Goal: Task Accomplishment & Management: Complete application form

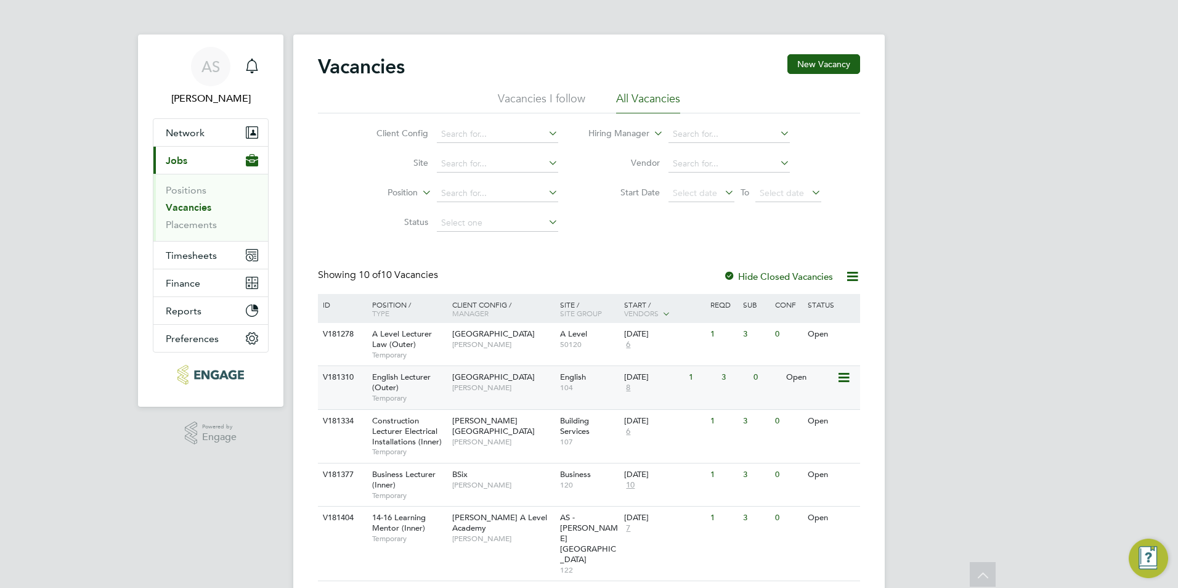
scroll to position [234, 0]
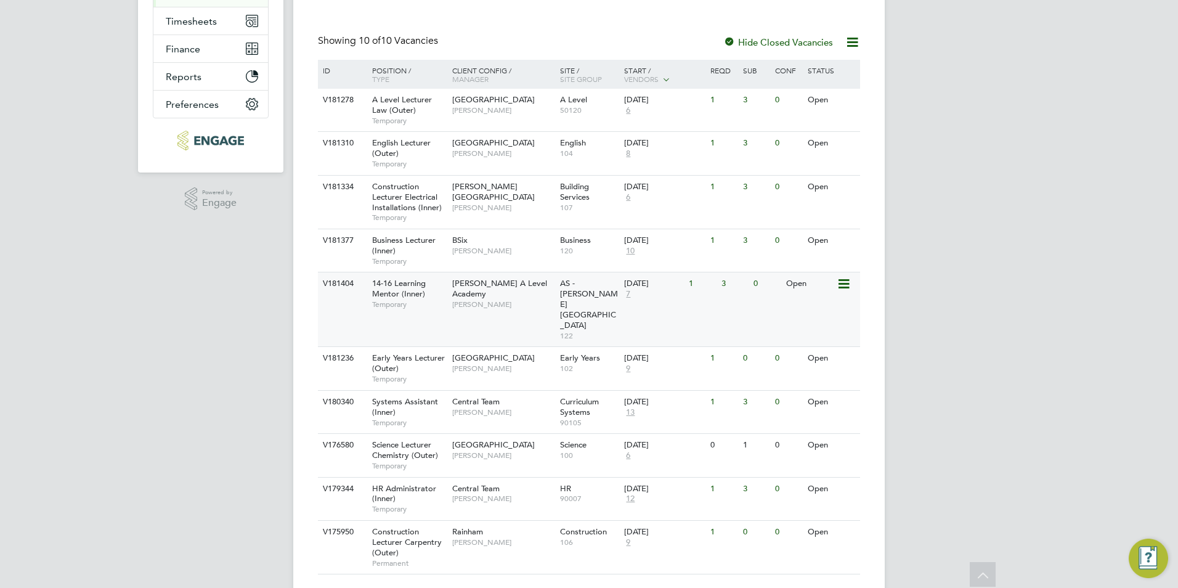
click at [460, 300] on span "[PERSON_NAME]" at bounding box center [503, 305] width 102 height 10
click at [406, 439] on span "Science Lecturer Chemistry (Outer)" at bounding box center [405, 449] width 66 height 21
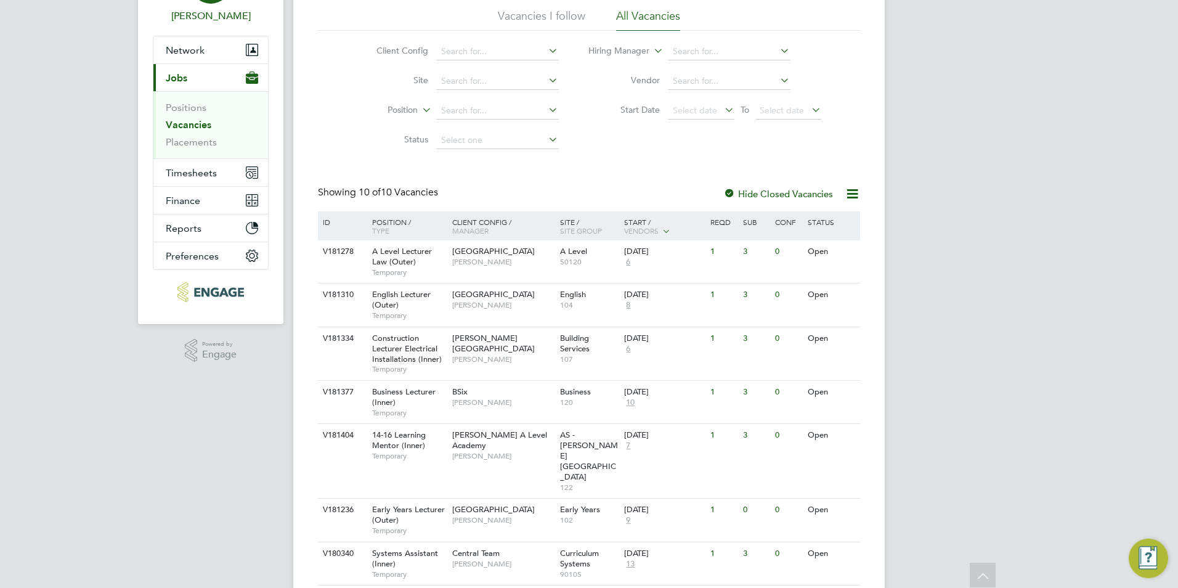
scroll to position [0, 0]
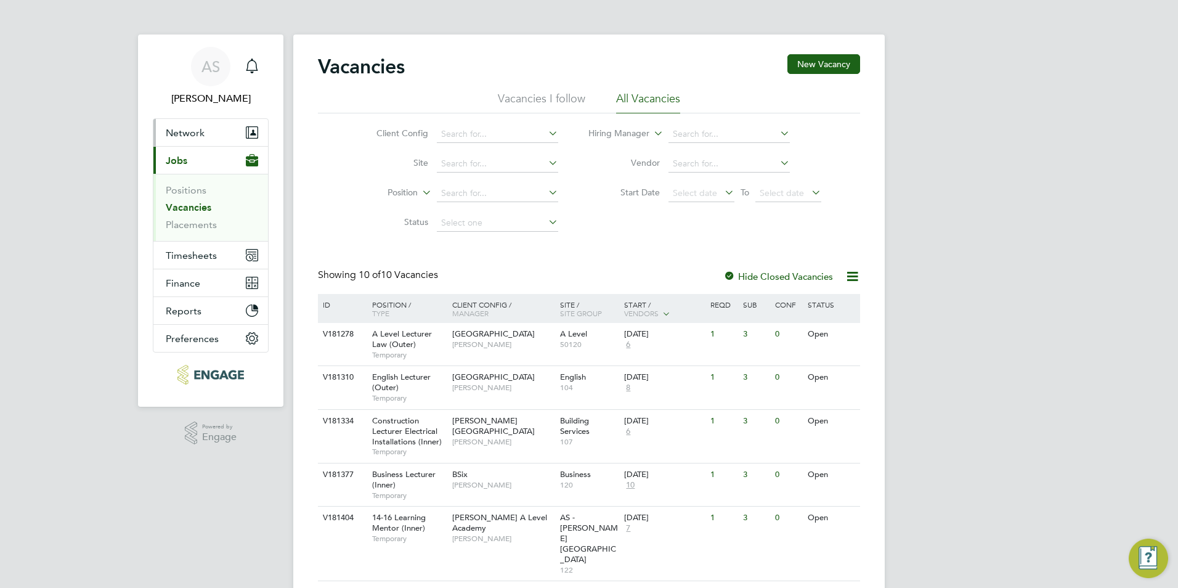
click at [197, 133] on span "Network" at bounding box center [185, 133] width 39 height 12
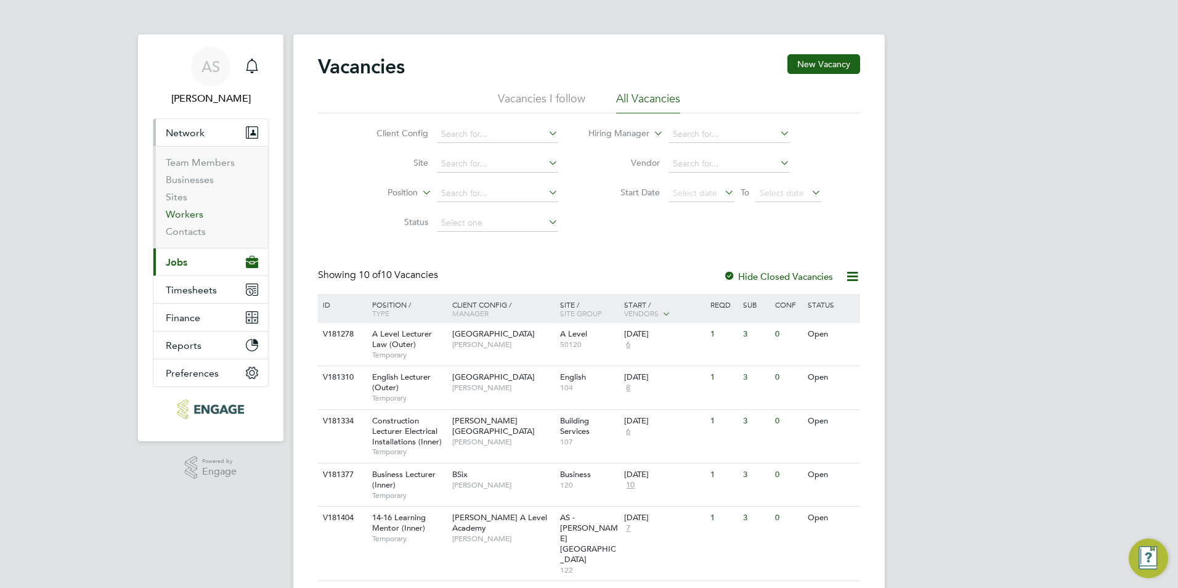
click at [182, 208] on link "Workers" at bounding box center [185, 214] width 38 height 12
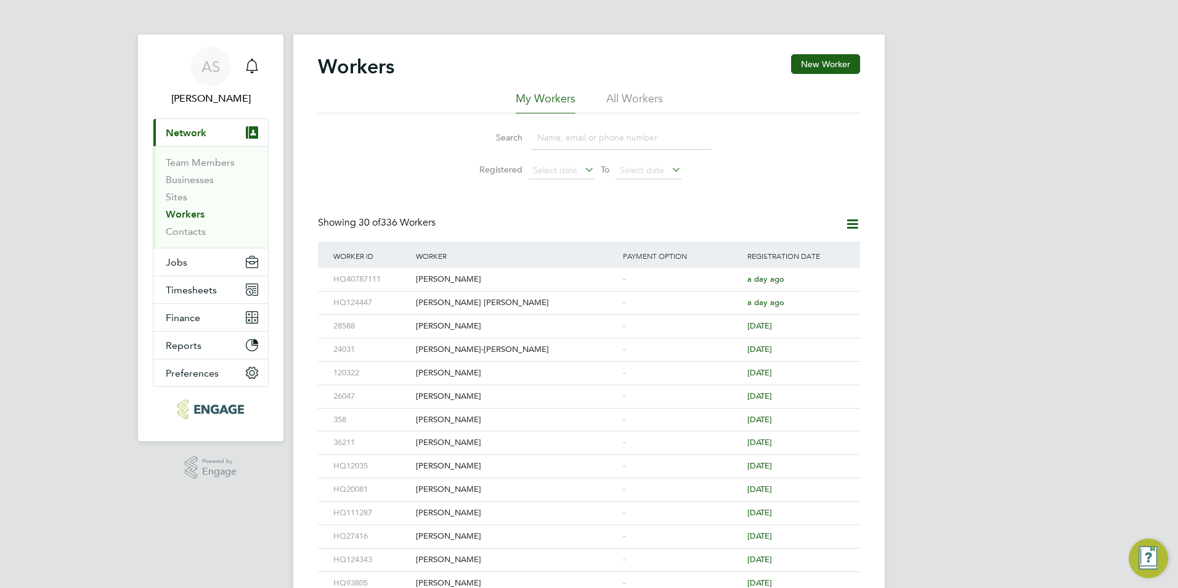
click at [550, 129] on input at bounding box center [621, 138] width 180 height 24
click at [804, 49] on div "Workers New Worker My Workers All Workers Search Registered Select date To Sele…" at bounding box center [589, 538] width 592 height 1006
click at [813, 62] on button "New Worker" at bounding box center [825, 64] width 69 height 20
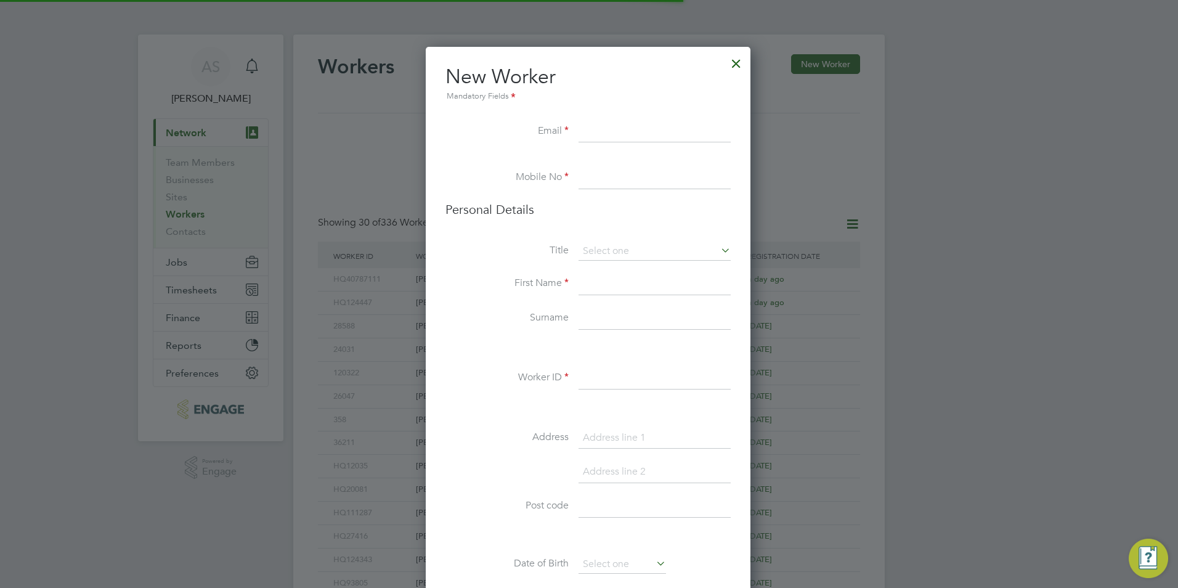
scroll to position [1043, 327]
paste input "rushy1928@gmail.com"
type input "rushy1928@gmail.com"
click at [608, 173] on input at bounding box center [655, 178] width 152 height 22
paste input "07710874405"
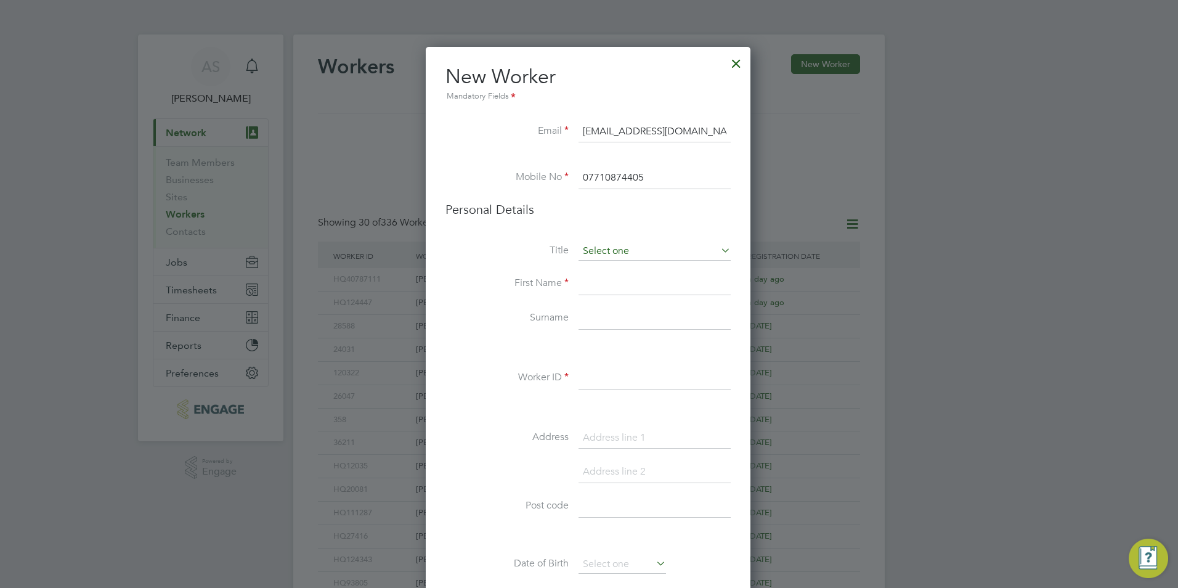
type input "07710874405"
click at [619, 245] on input at bounding box center [655, 251] width 152 height 18
click at [608, 287] on li "Mrs" at bounding box center [654, 285] width 153 height 16
type input "Mrs"
click at [614, 280] on input at bounding box center [655, 284] width 152 height 22
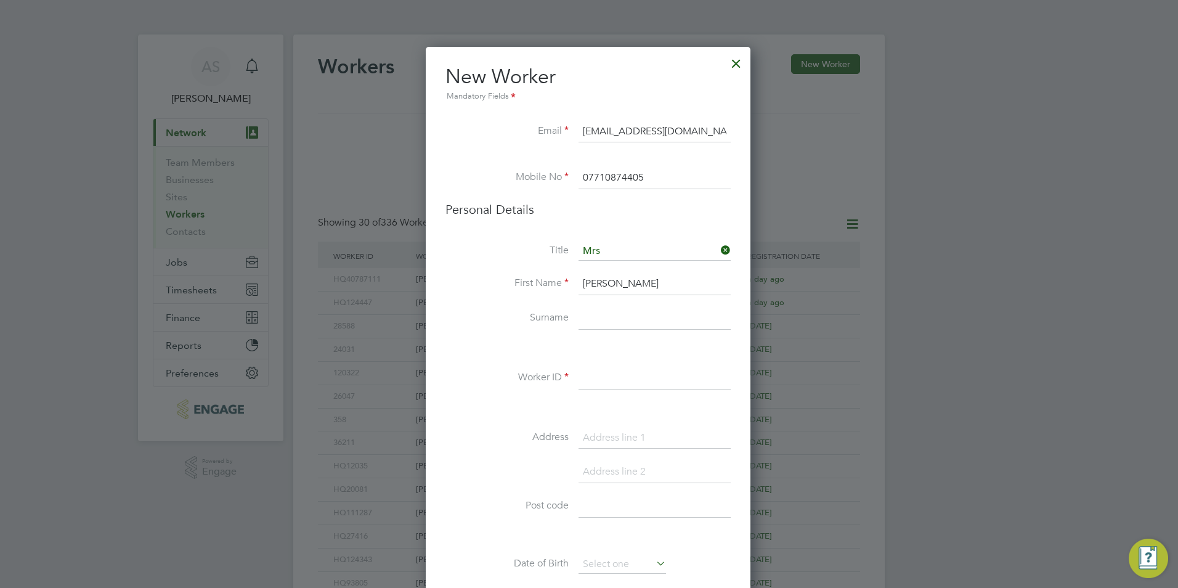
type input "[PERSON_NAME]"
type input "Sulyman"
click at [653, 285] on input "[PERSON_NAME]" at bounding box center [655, 284] width 152 height 22
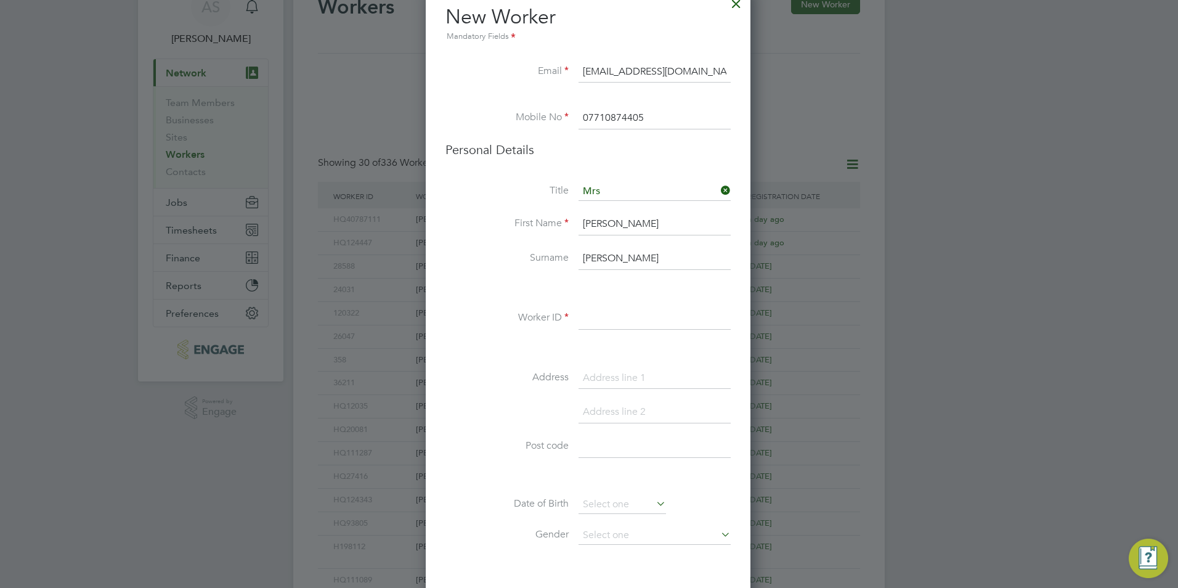
scroll to position [247, 0]
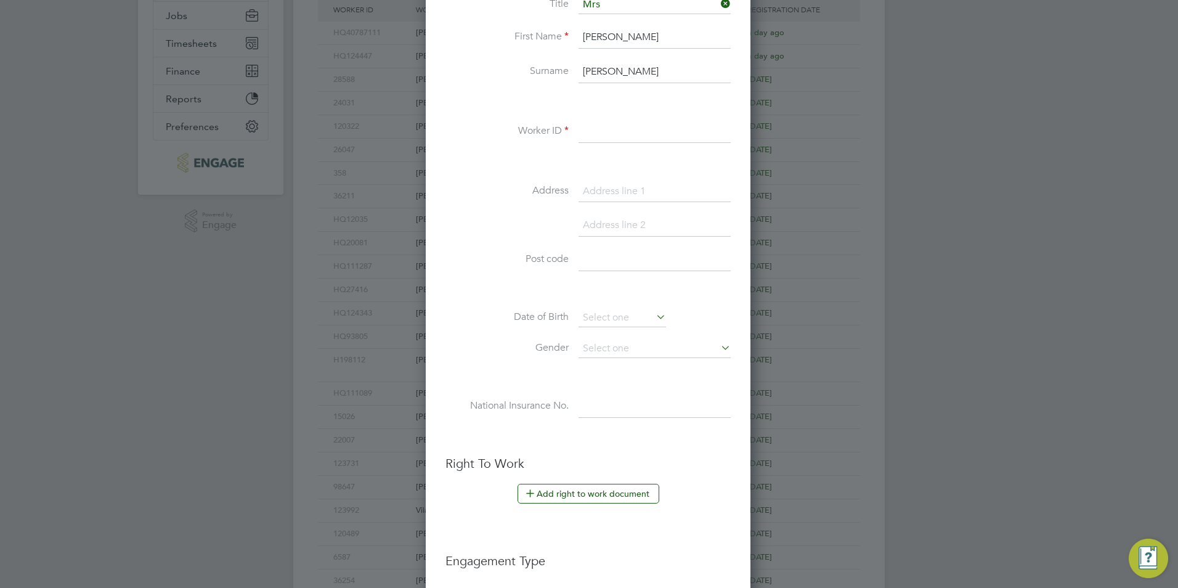
type input "Rushna"
click at [624, 129] on input at bounding box center [655, 132] width 152 height 22
paste input "91514"
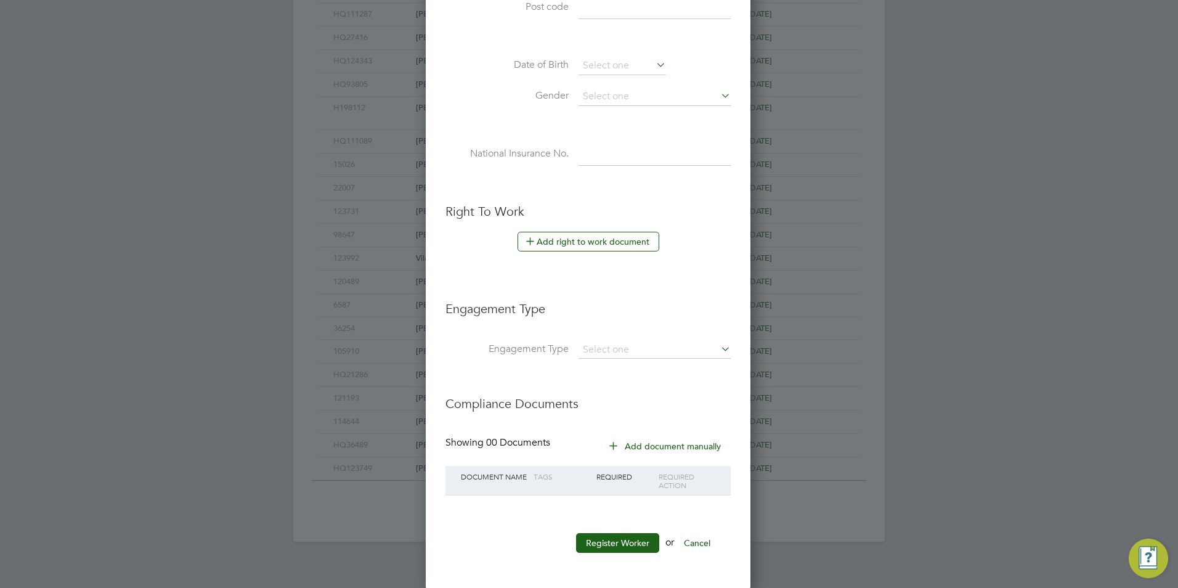
scroll to position [500, 0]
type input "HQ91514"
click at [627, 352] on input at bounding box center [655, 348] width 152 height 17
click at [612, 415] on li "Umbrella" at bounding box center [654, 419] width 153 height 18
type input "Umbrella"
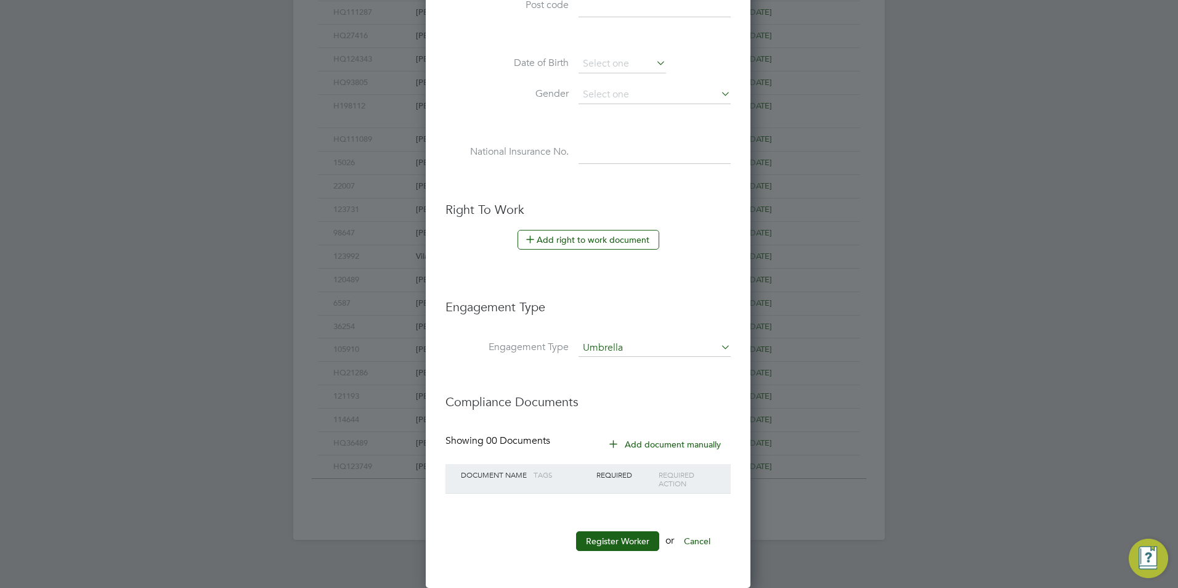
scroll to position [1271, 327]
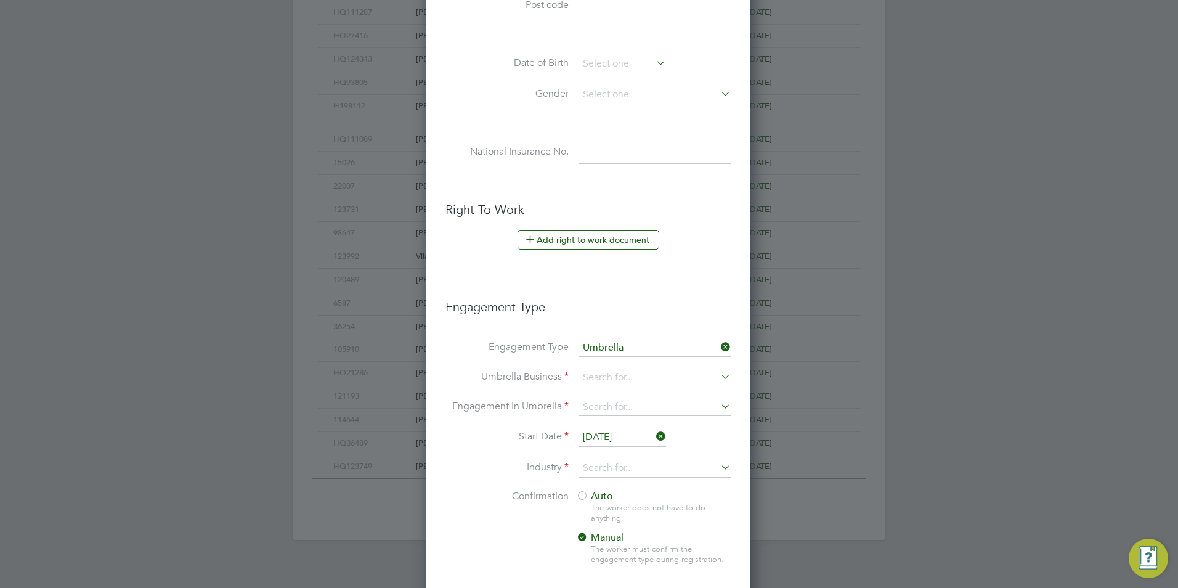
click at [719, 345] on icon at bounding box center [719, 346] width 0 height 17
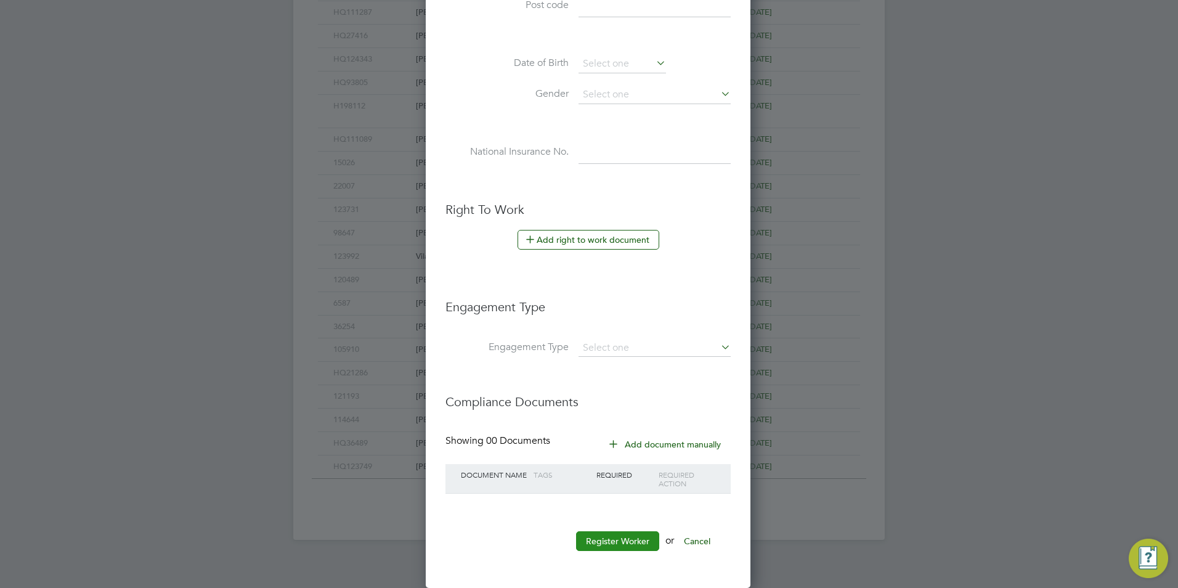
click at [618, 534] on button "Register Worker" at bounding box center [617, 541] width 83 height 20
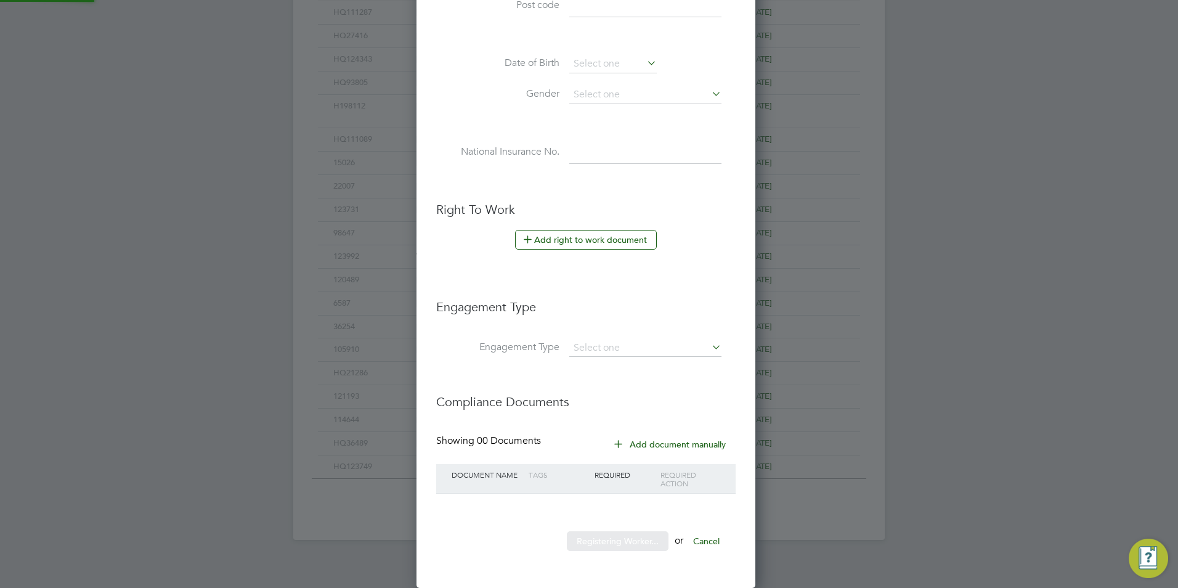
scroll to position [0, 0]
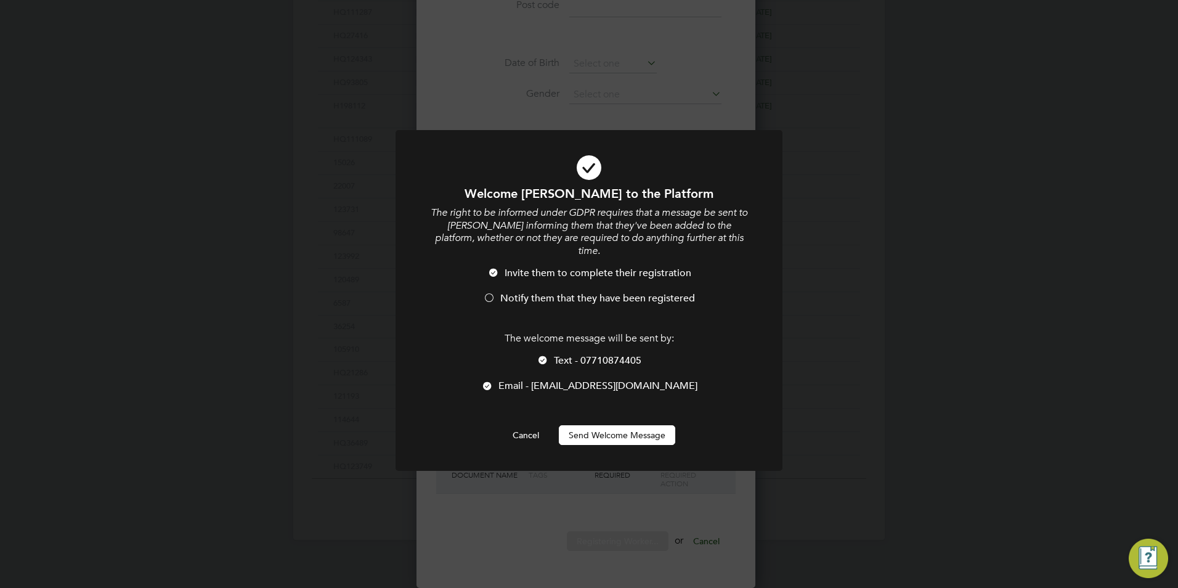
click at [579, 354] on span "Text - 07710874405" at bounding box center [598, 360] width 88 height 12
click at [568, 292] on span "Notify them that they have been registered" at bounding box center [597, 298] width 195 height 12
click at [611, 428] on button "Send Welcome Message" at bounding box center [617, 435] width 116 height 20
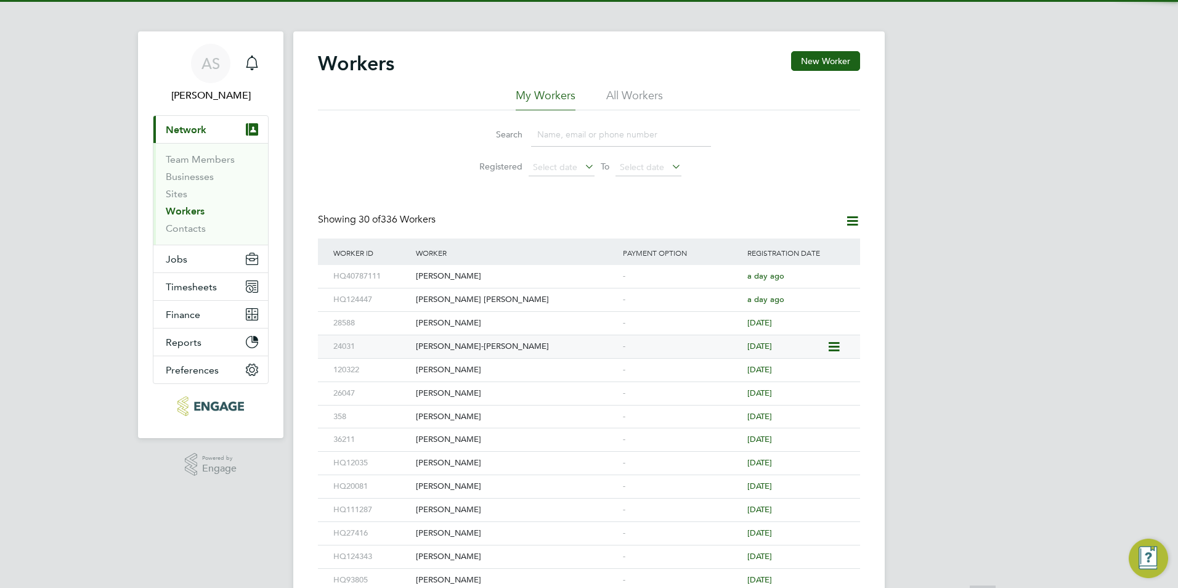
scroll to position [0, 0]
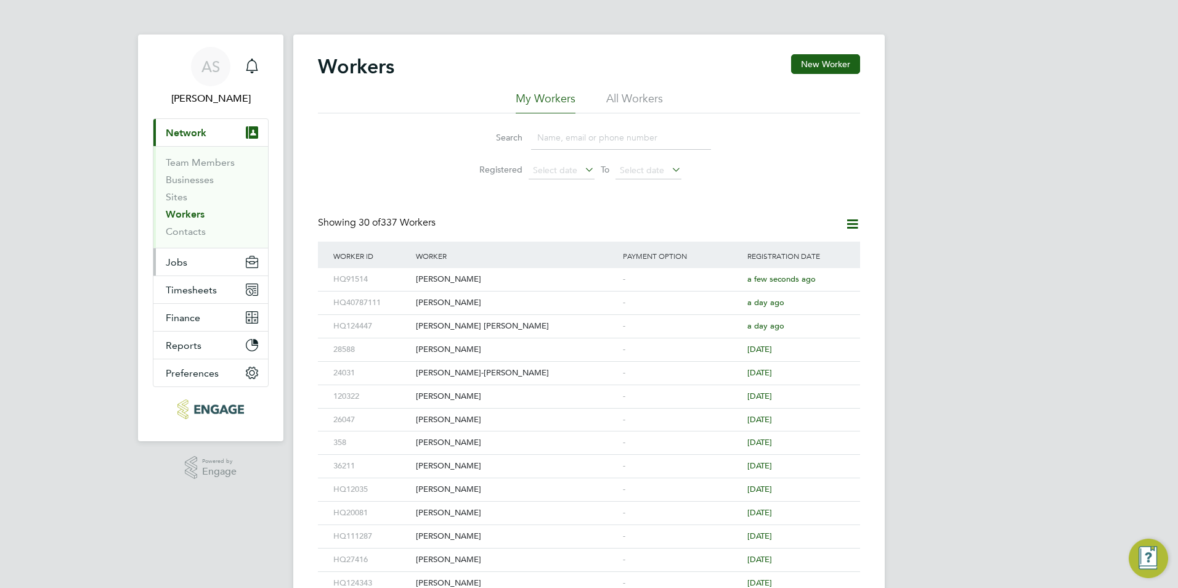
click at [187, 261] on button "Jobs" at bounding box center [210, 261] width 115 height 27
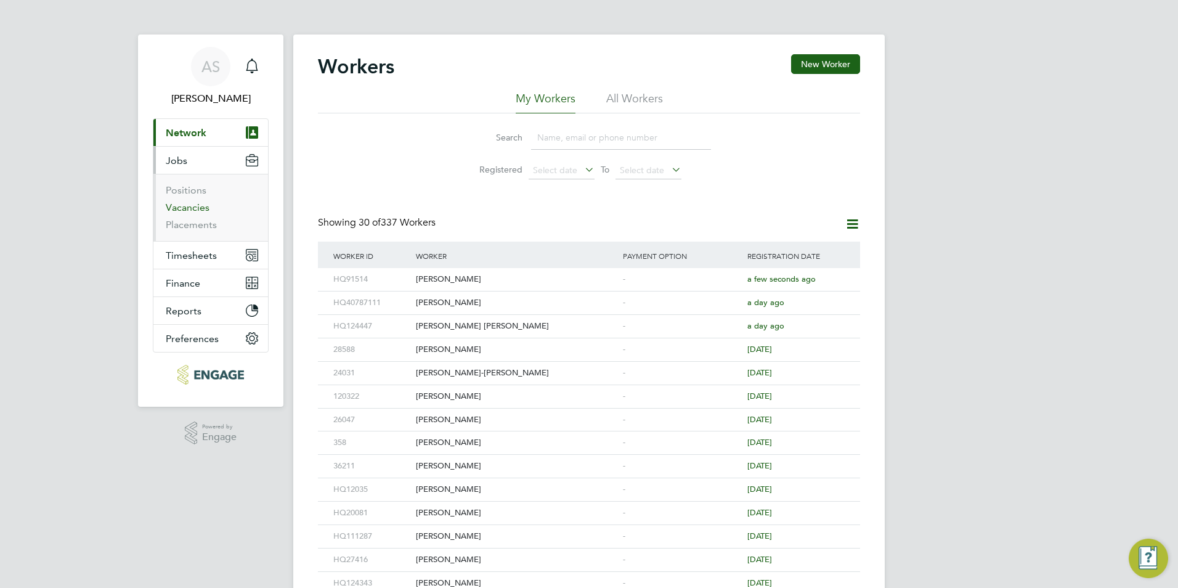
click at [202, 206] on link "Vacancies" at bounding box center [188, 208] width 44 height 12
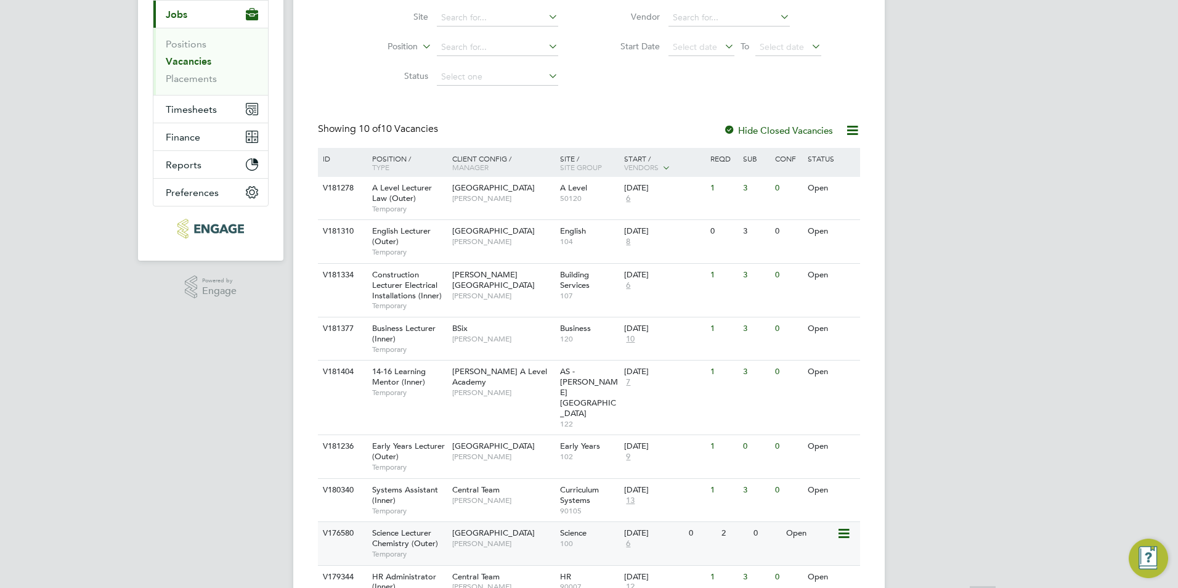
scroll to position [234, 0]
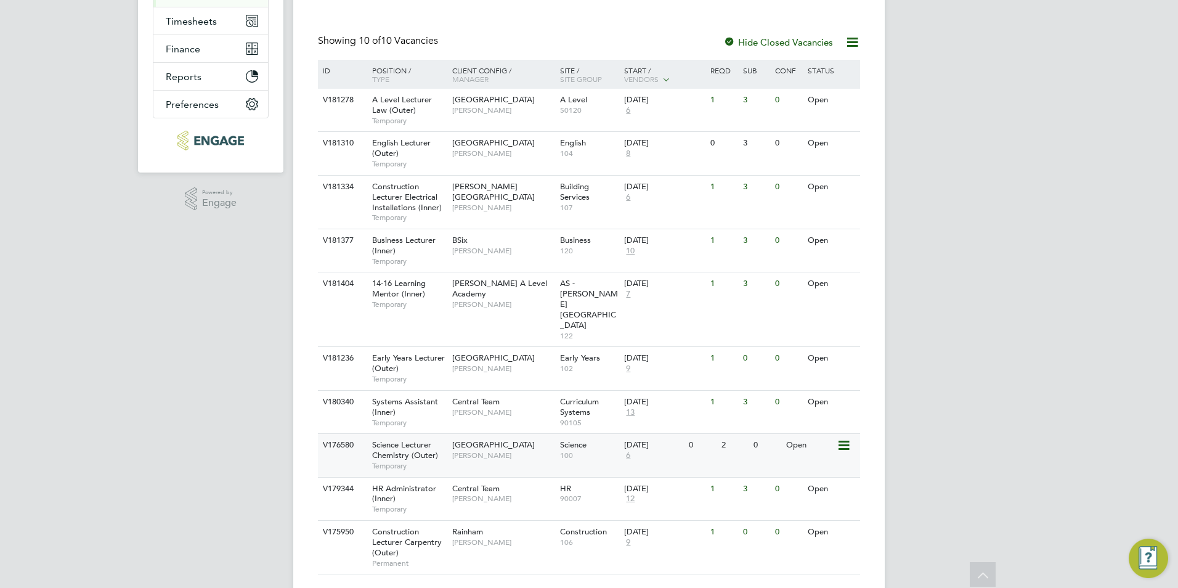
click at [515, 451] on span "[PERSON_NAME]" at bounding box center [503, 456] width 102 height 10
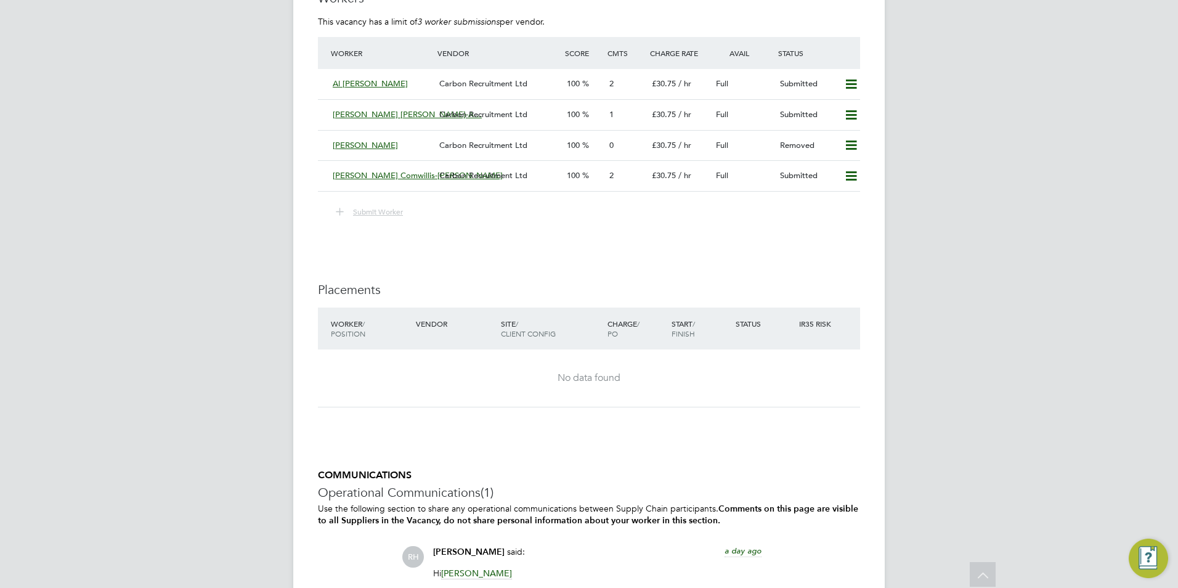
scroll to position [2201, 0]
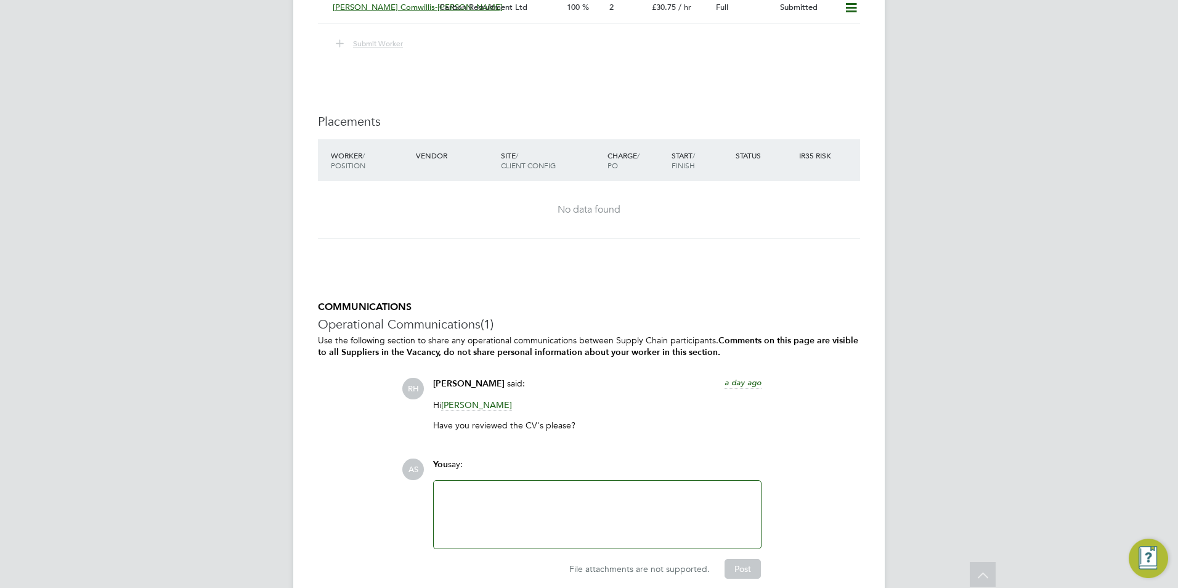
click at [494, 506] on div at bounding box center [597, 514] width 312 height 53
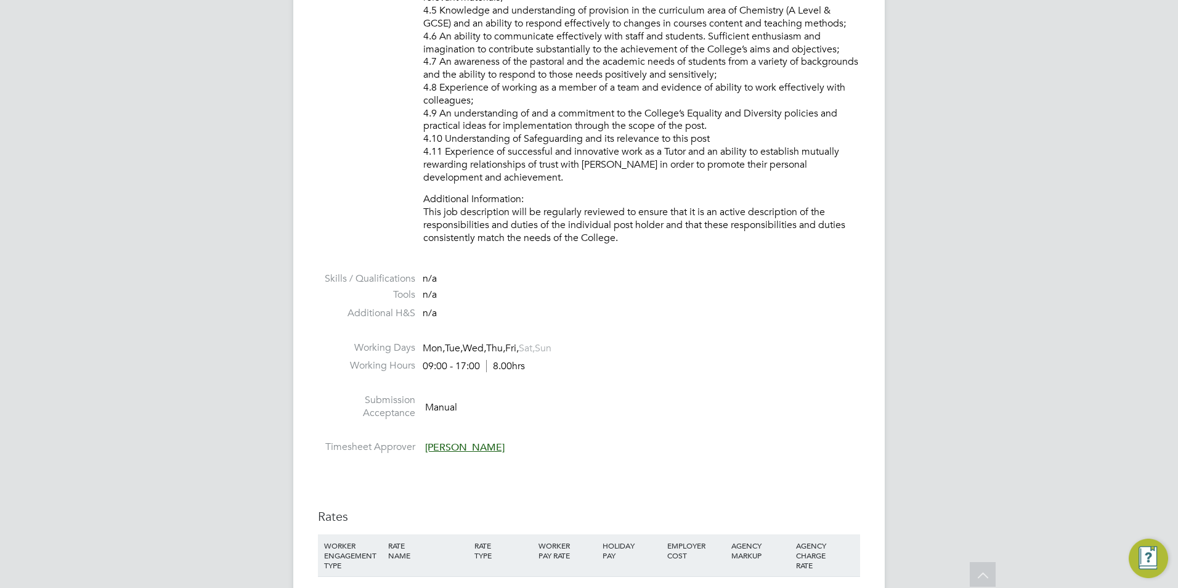
scroll to position [1972, 0]
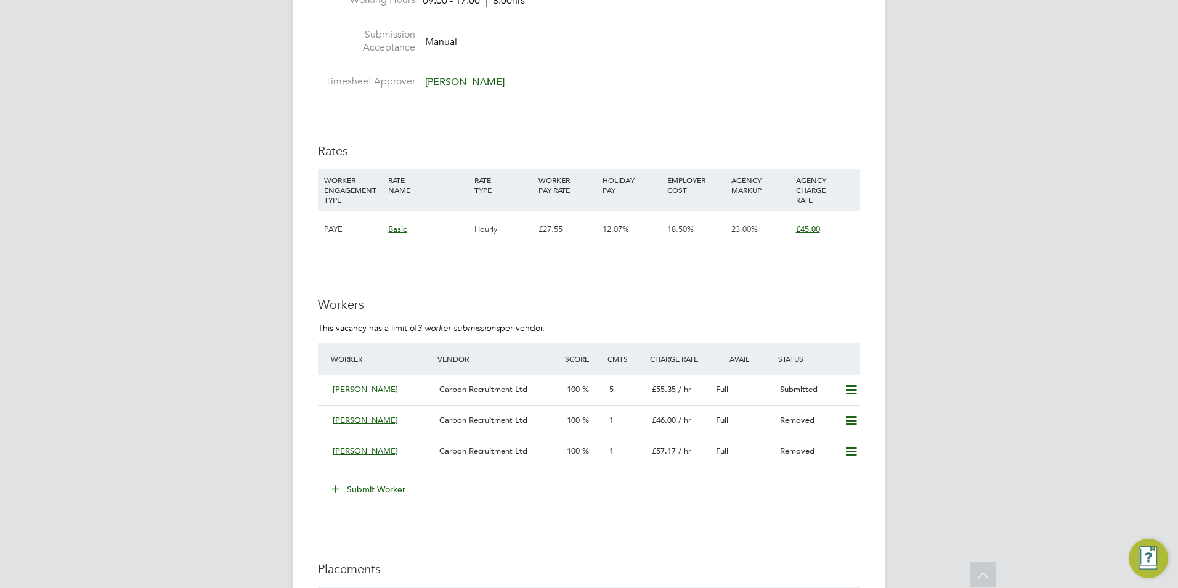
click at [393, 499] on button "Submit Worker" at bounding box center [369, 489] width 92 height 20
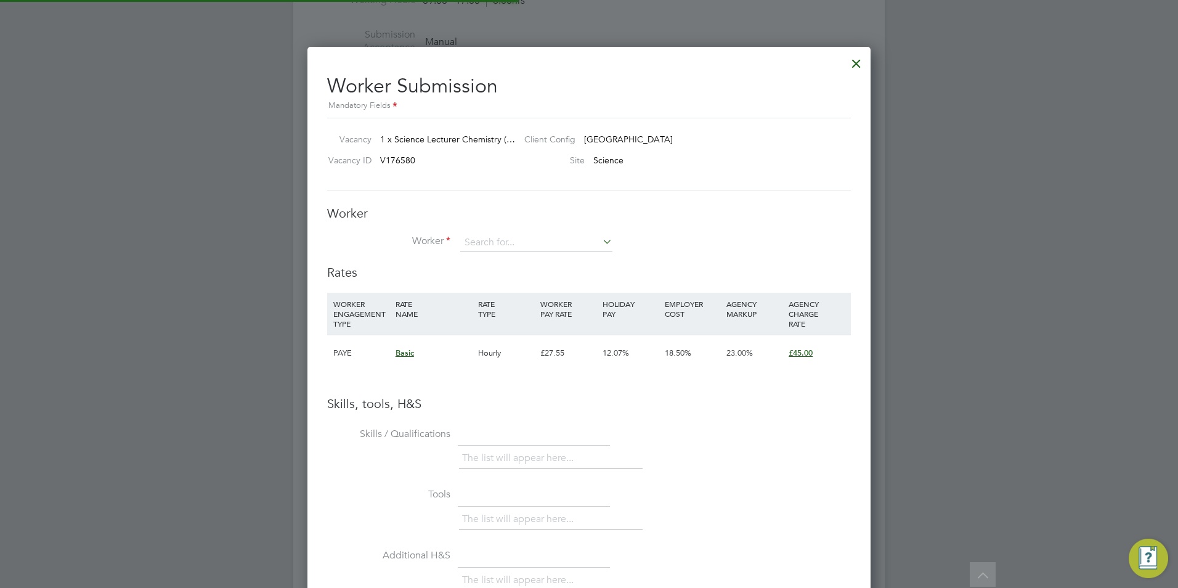
scroll to position [36, 84]
click at [479, 235] on input at bounding box center [536, 243] width 152 height 18
click at [476, 259] on b "Moh" at bounding box center [474, 260] width 18 height 10
type input "Mohammad Mirdad (89765)"
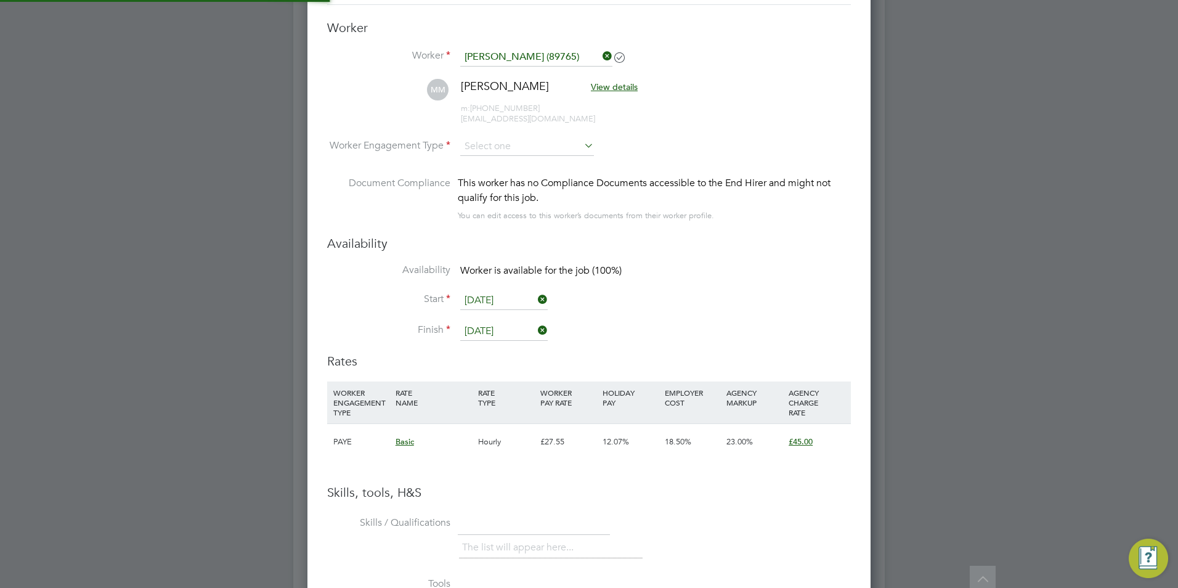
scroll to position [1053, 564]
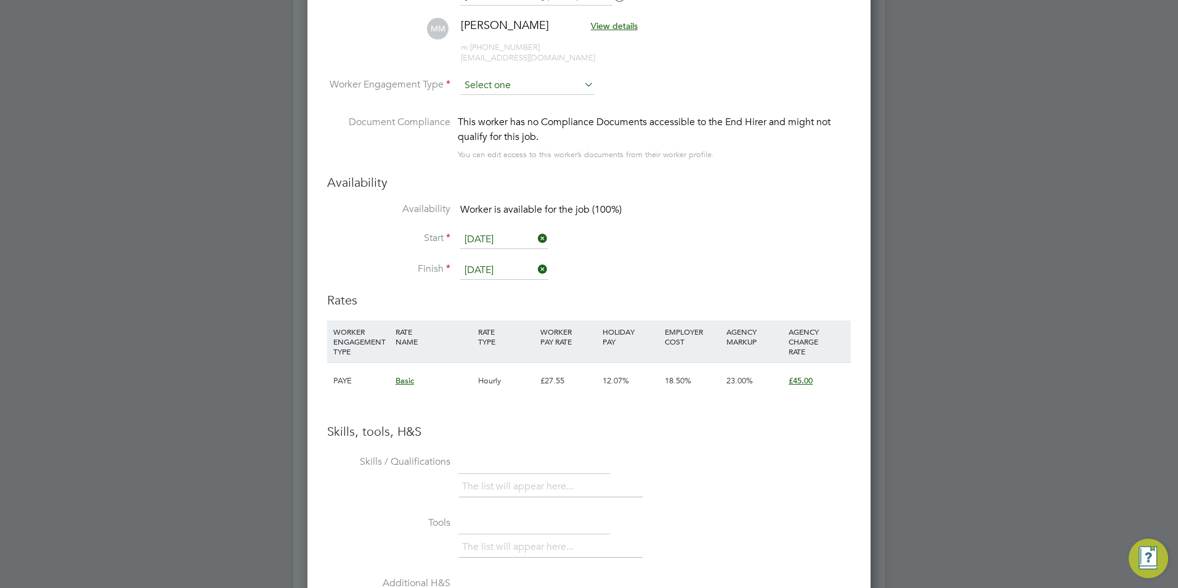
click at [538, 99] on li "Contract" at bounding box center [527, 103] width 135 height 16
type input "Contract"
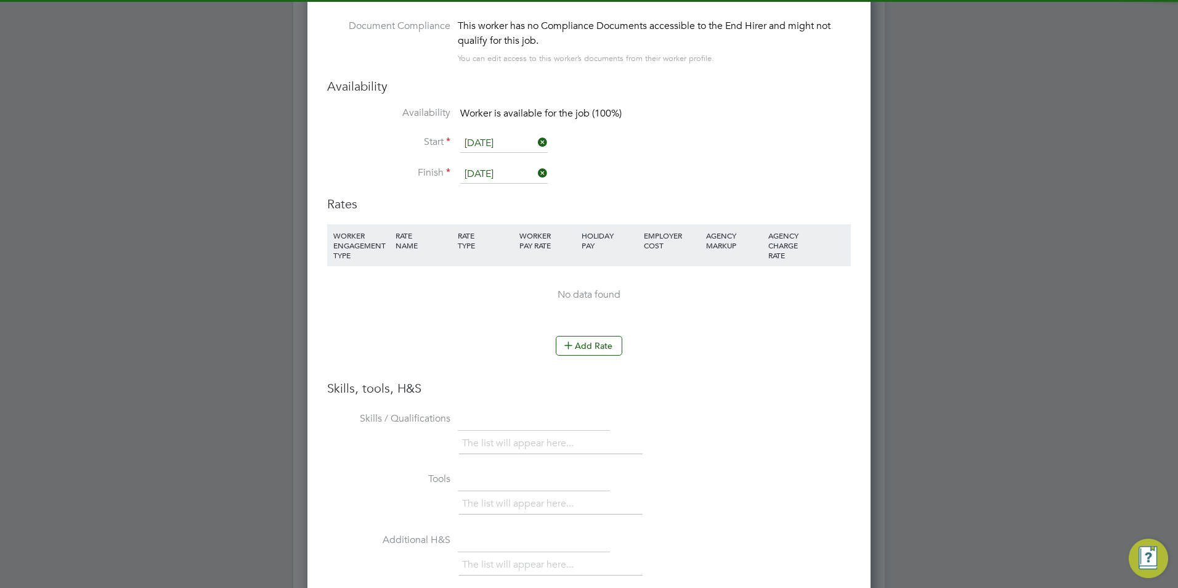
scroll to position [2342, 0]
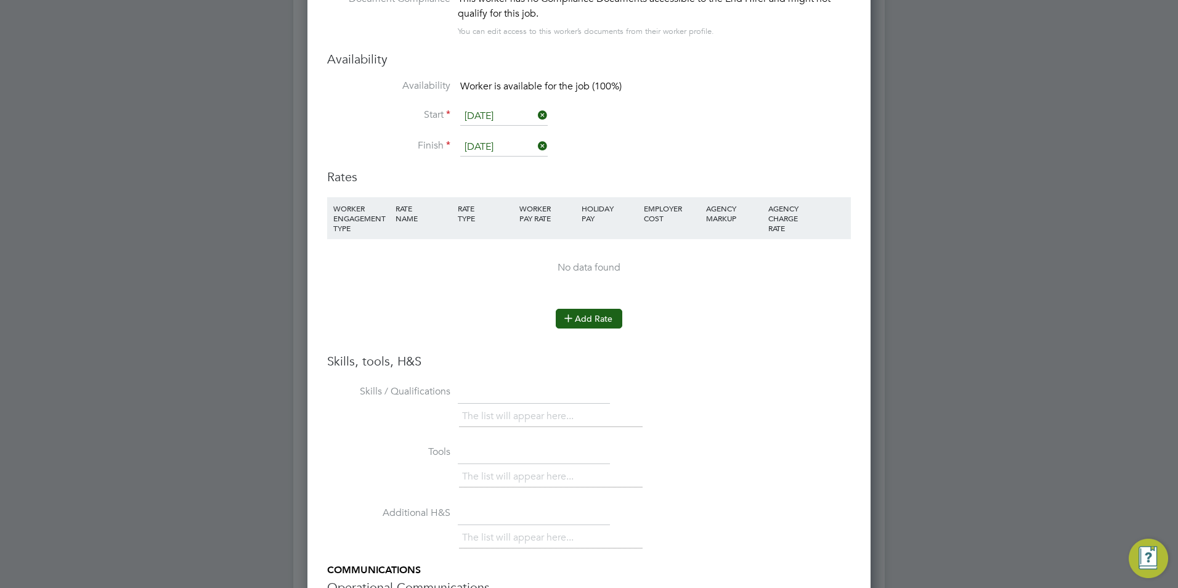
click at [583, 312] on button "Add Rate" at bounding box center [589, 319] width 67 height 20
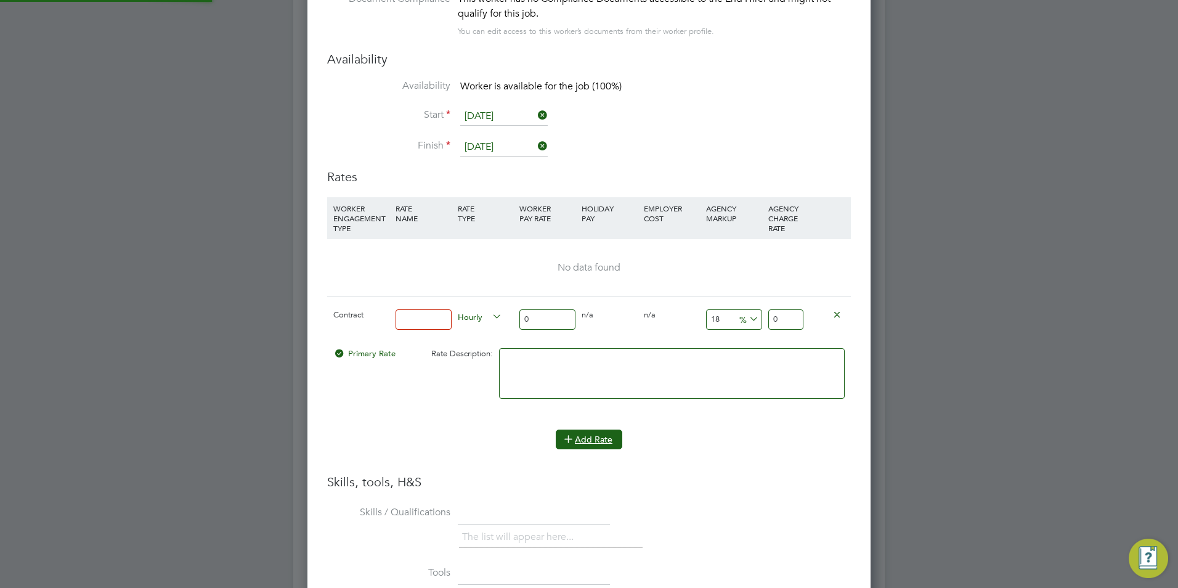
scroll to position [1169, 564]
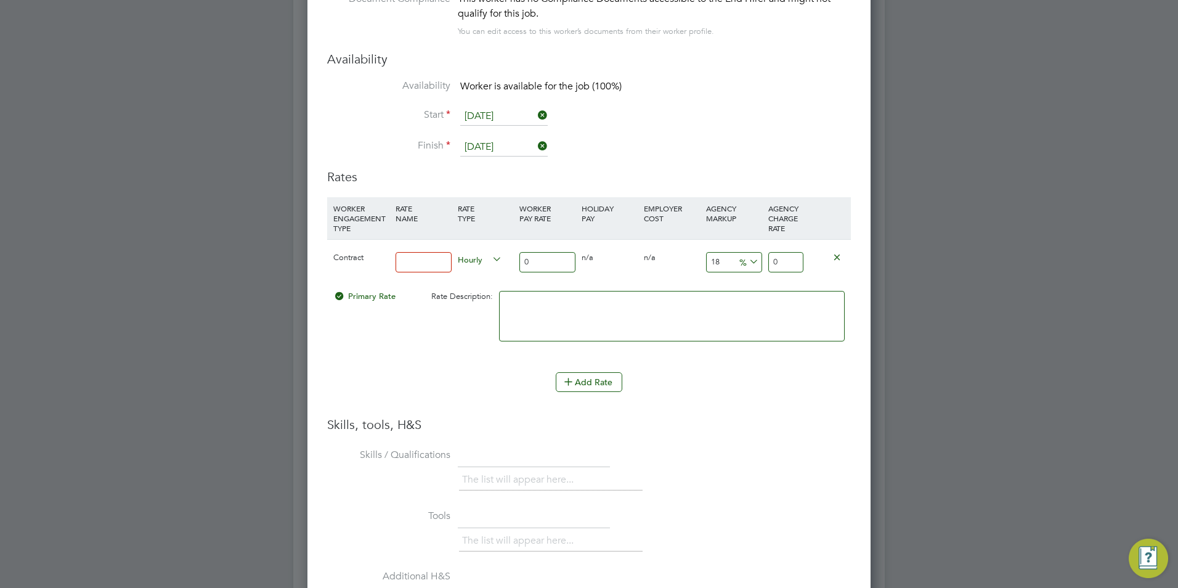
click at [414, 263] on input at bounding box center [424, 262] width 56 height 20
type input "BASIC"
click at [543, 252] on input "0" at bounding box center [548, 262] width 56 height 20
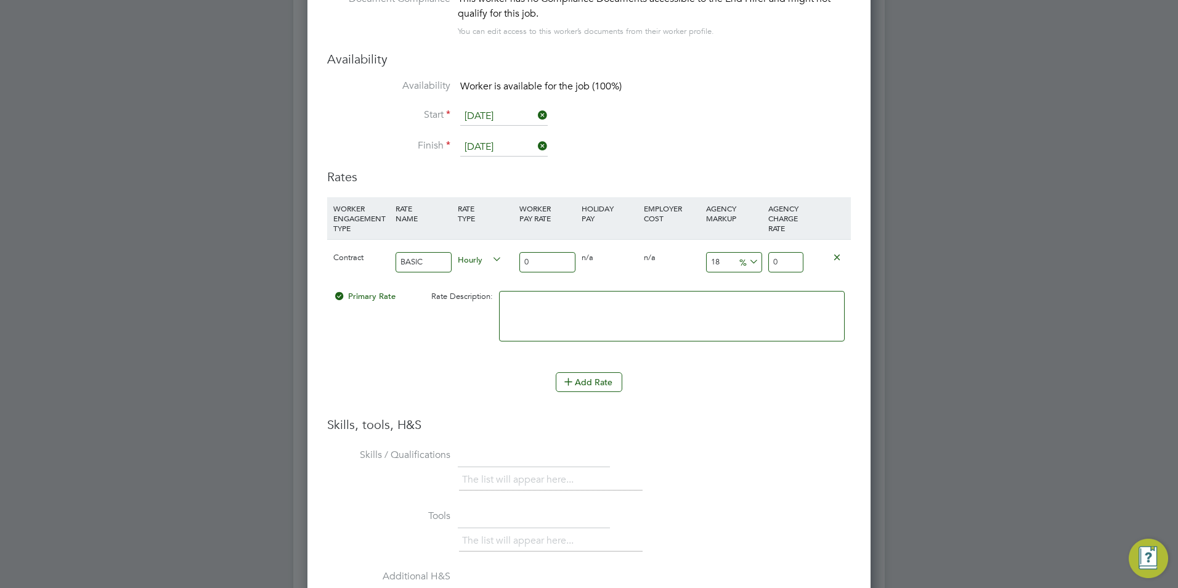
type input "4"
type input "4.72"
type input "40"
type input "47.2"
type input "40"
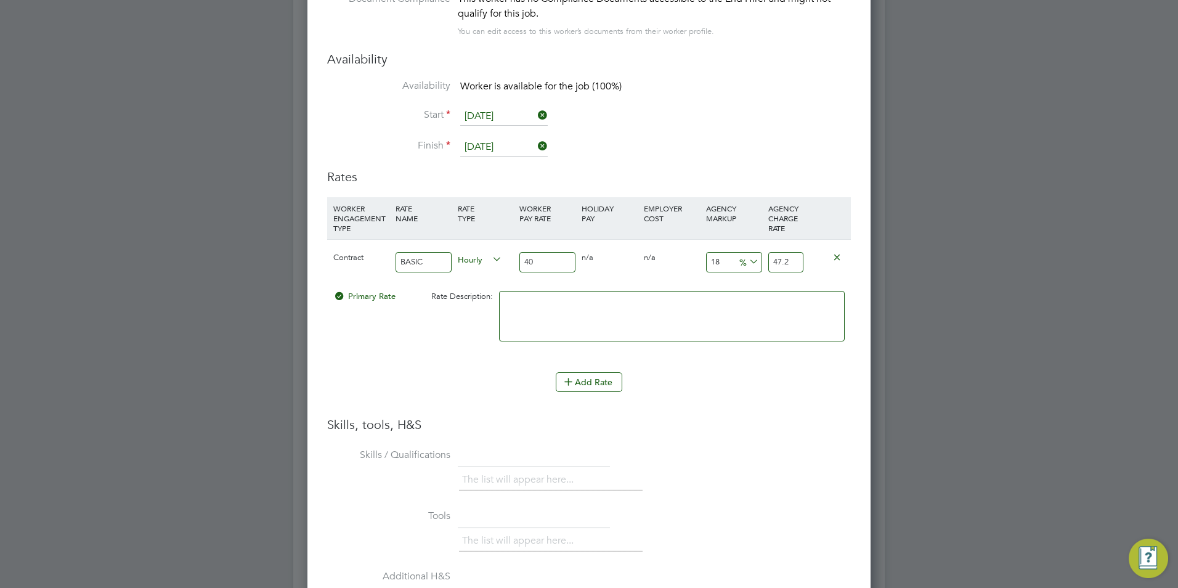
click at [732, 261] on input "18" at bounding box center [734, 262] width 56 height 20
click at [731, 261] on input "18" at bounding box center [734, 262] width 56 height 20
type input "2"
type input "40.8"
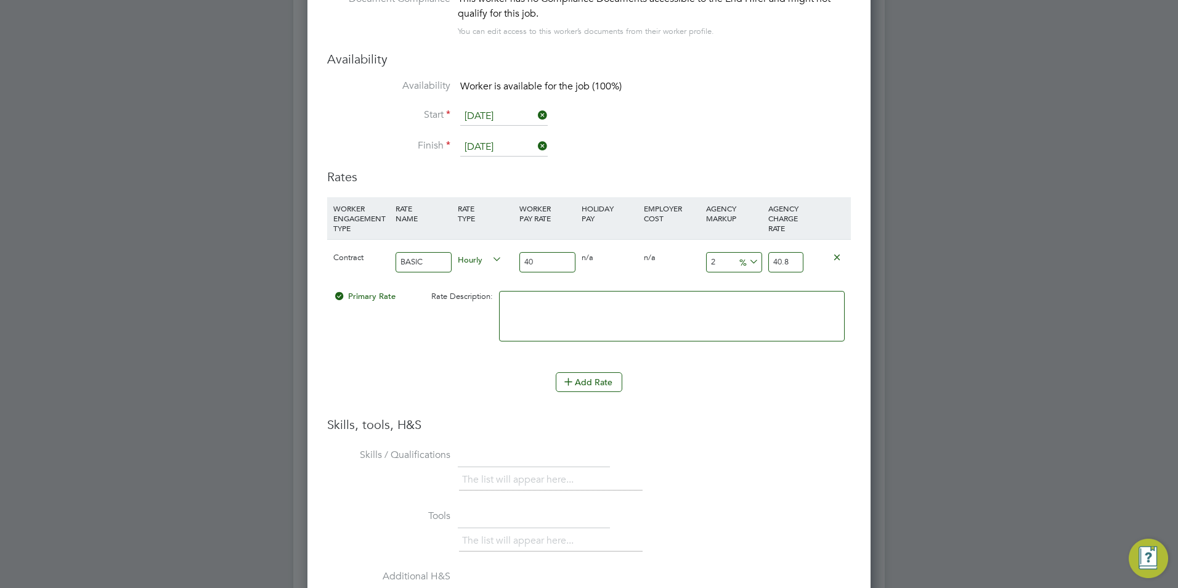
type input "23"
type input "49.2"
type input "23"
click at [717, 296] on textarea at bounding box center [672, 316] width 346 height 51
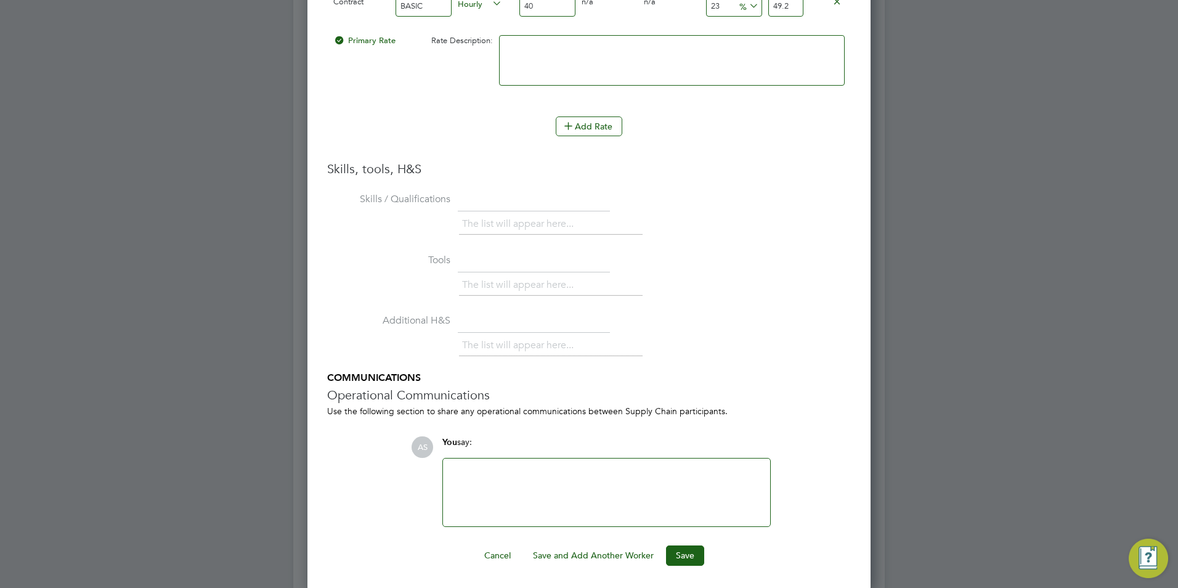
scroll to position [2669, 0]
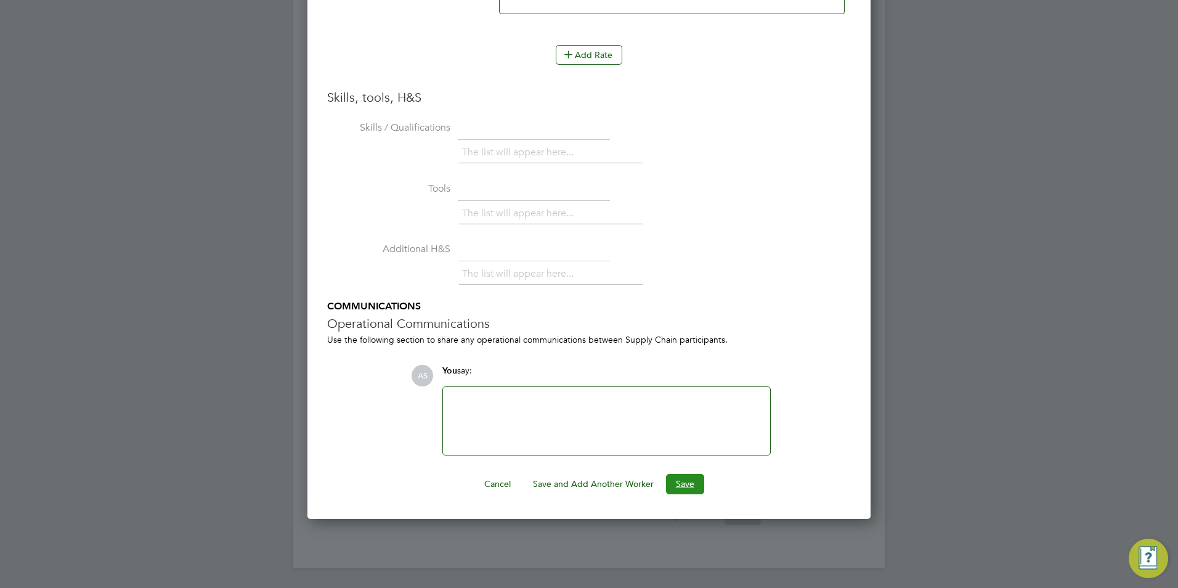
click at [695, 483] on button "Save" at bounding box center [685, 484] width 38 height 20
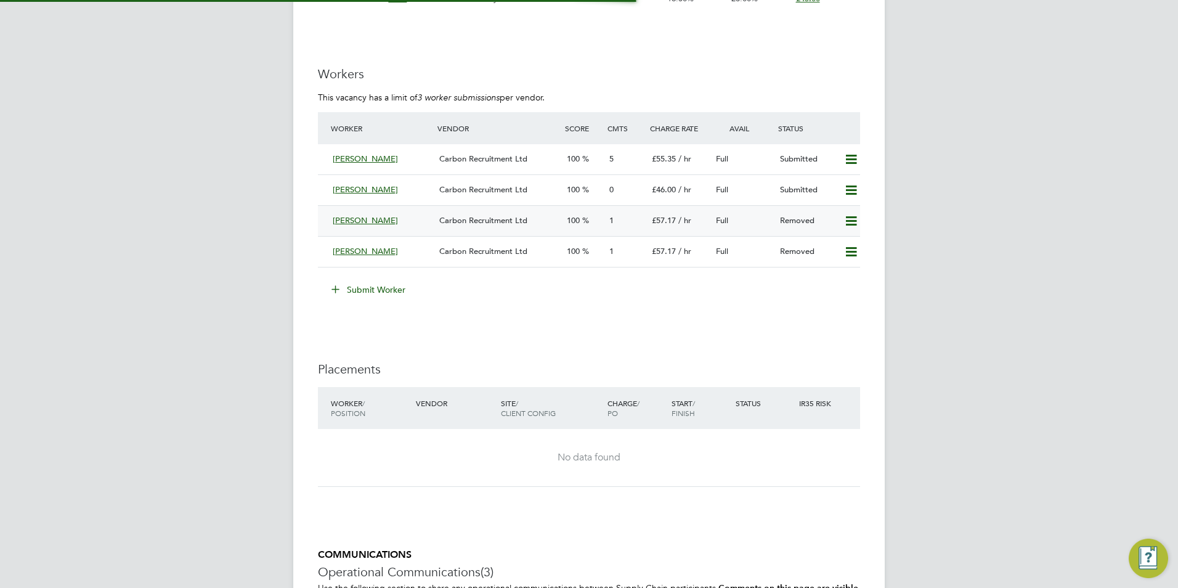
scroll to position [6, 6]
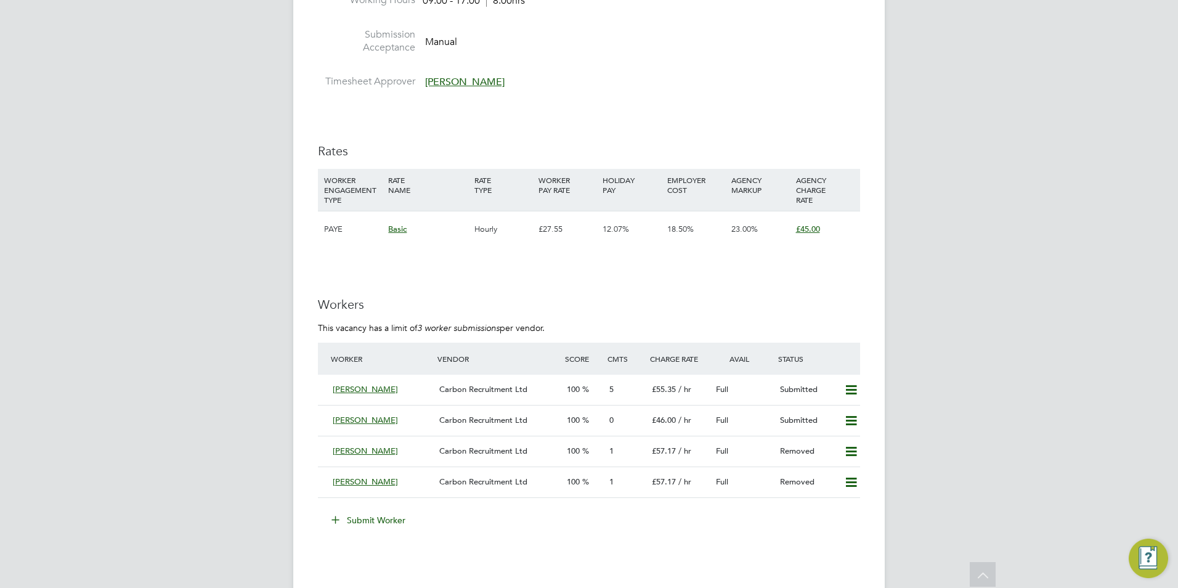
click at [373, 530] on button "Submit Worker" at bounding box center [369, 520] width 92 height 20
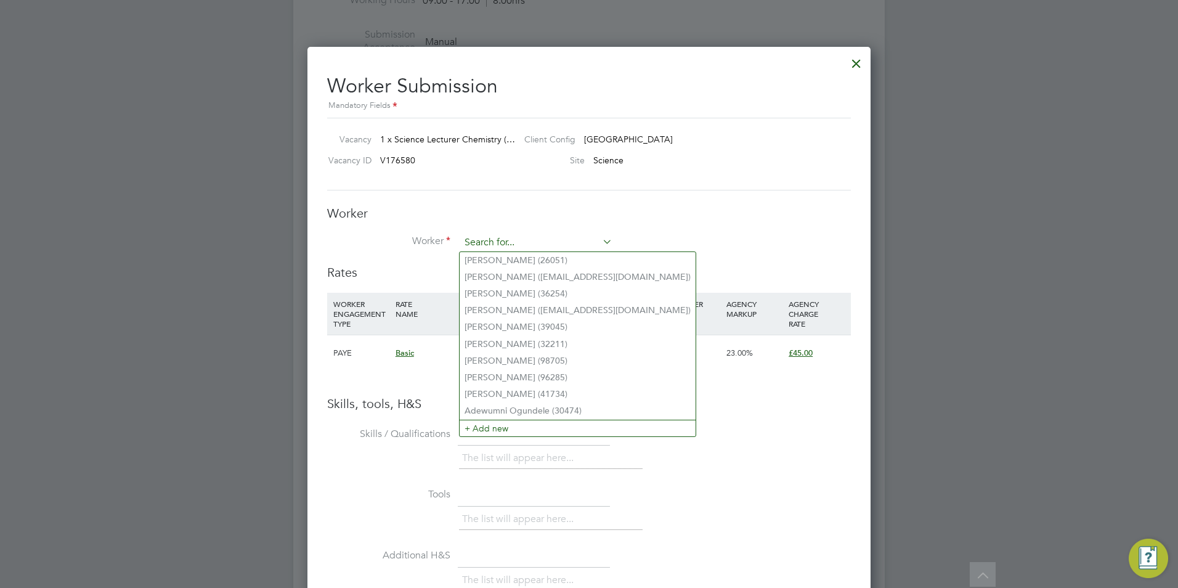
click at [520, 244] on input at bounding box center [536, 243] width 152 height 18
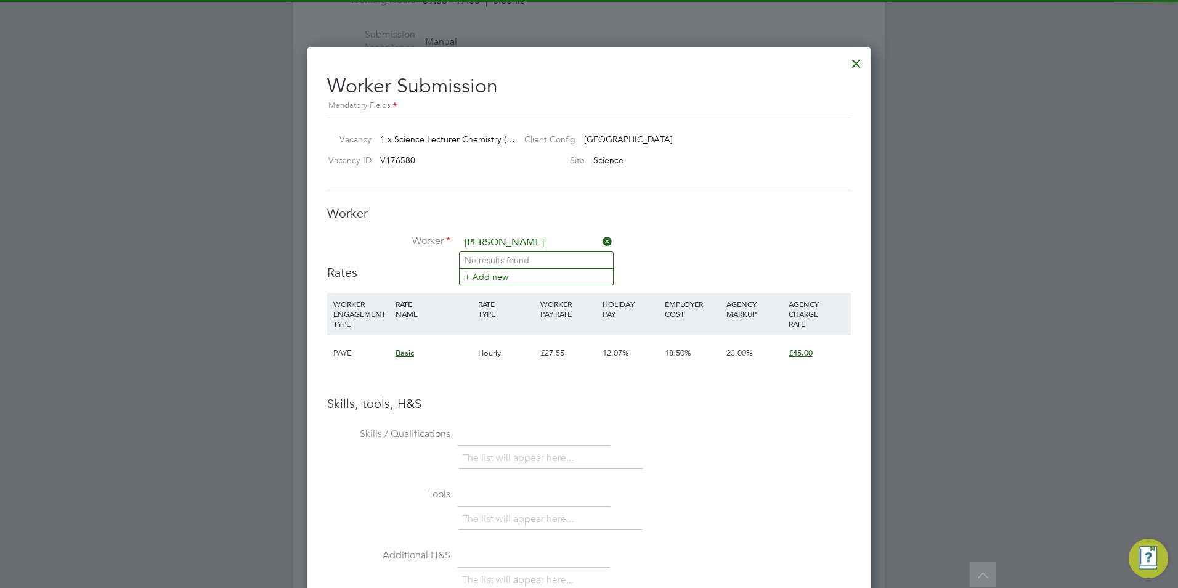
type input "rushna"
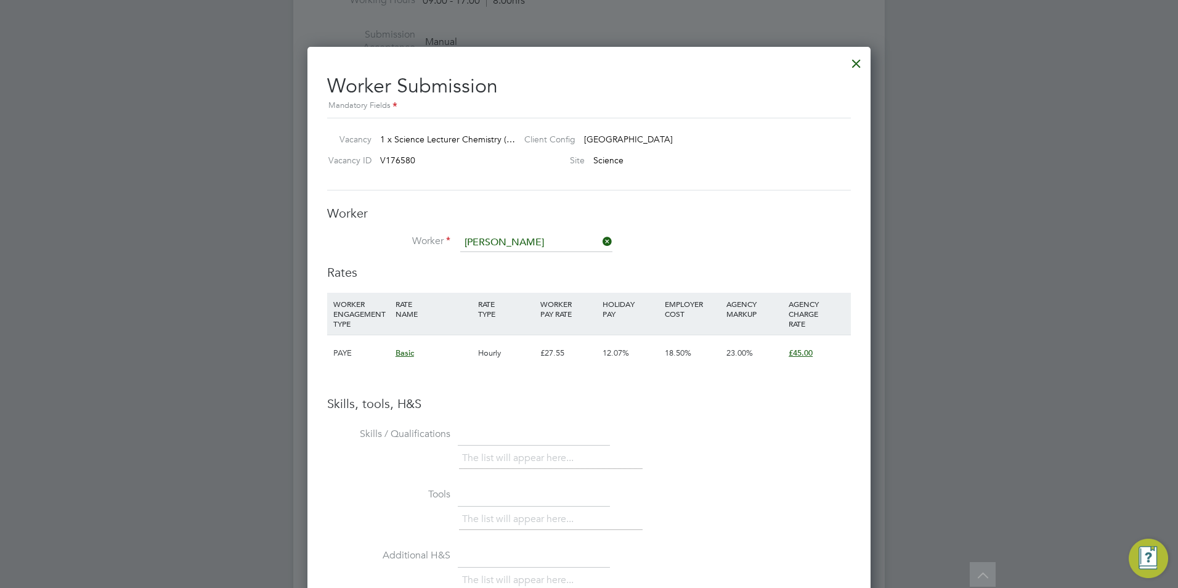
click at [501, 232] on div "Worker Worker rushna Worker Engagement Type" at bounding box center [589, 234] width 524 height 59
click at [501, 232] on div "Worker Worker Worker Engagement Type" at bounding box center [589, 234] width 524 height 59
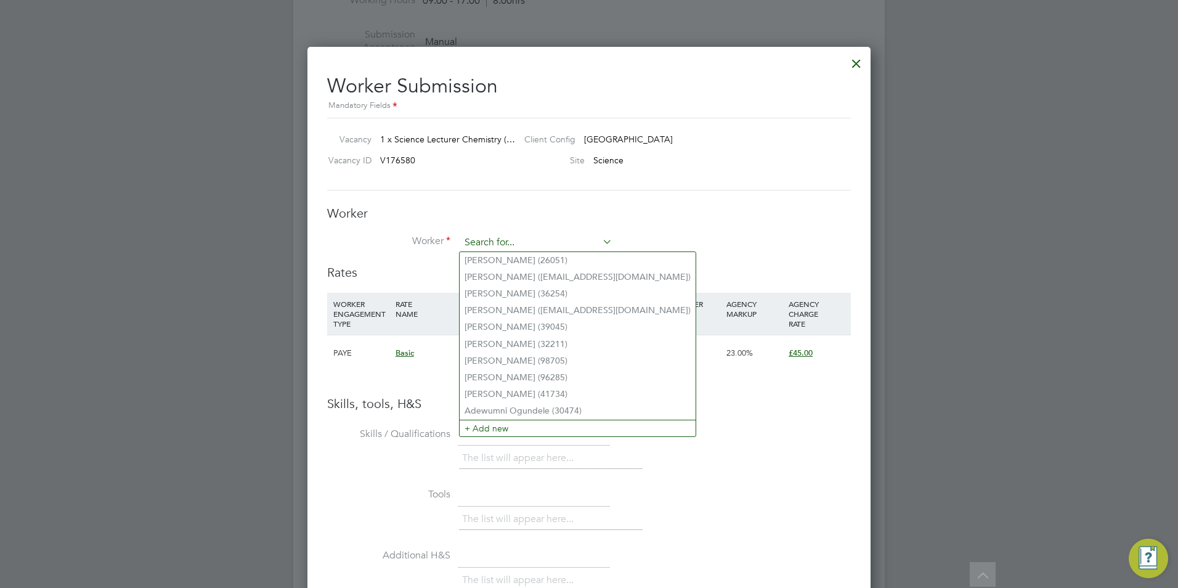
click at [493, 245] on input at bounding box center [536, 243] width 152 height 18
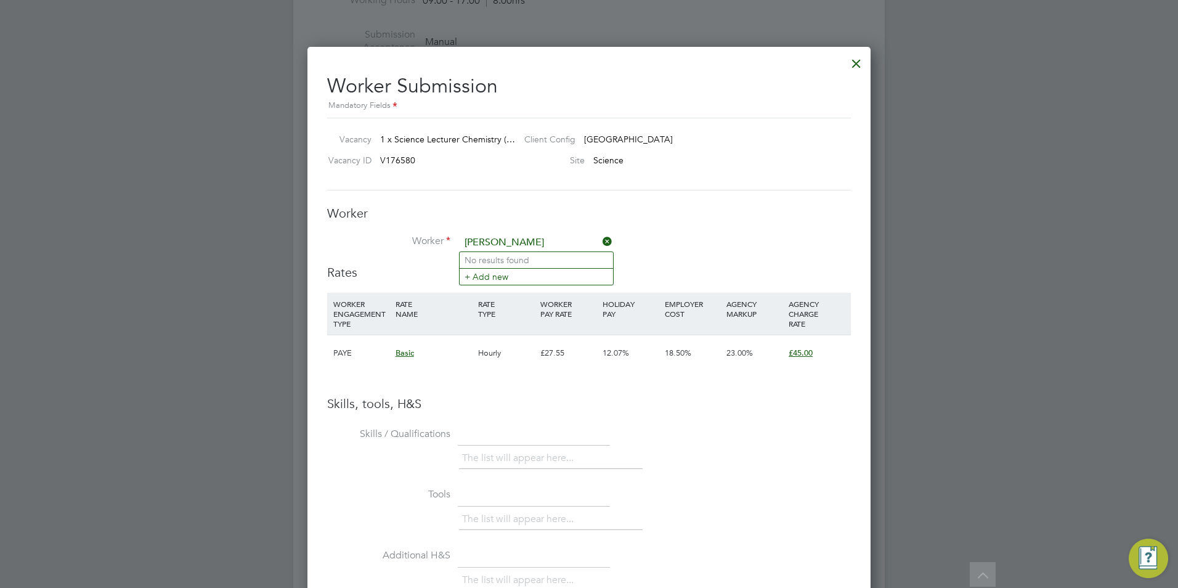
type input "Rushna"
click at [855, 68] on div at bounding box center [857, 60] width 22 height 22
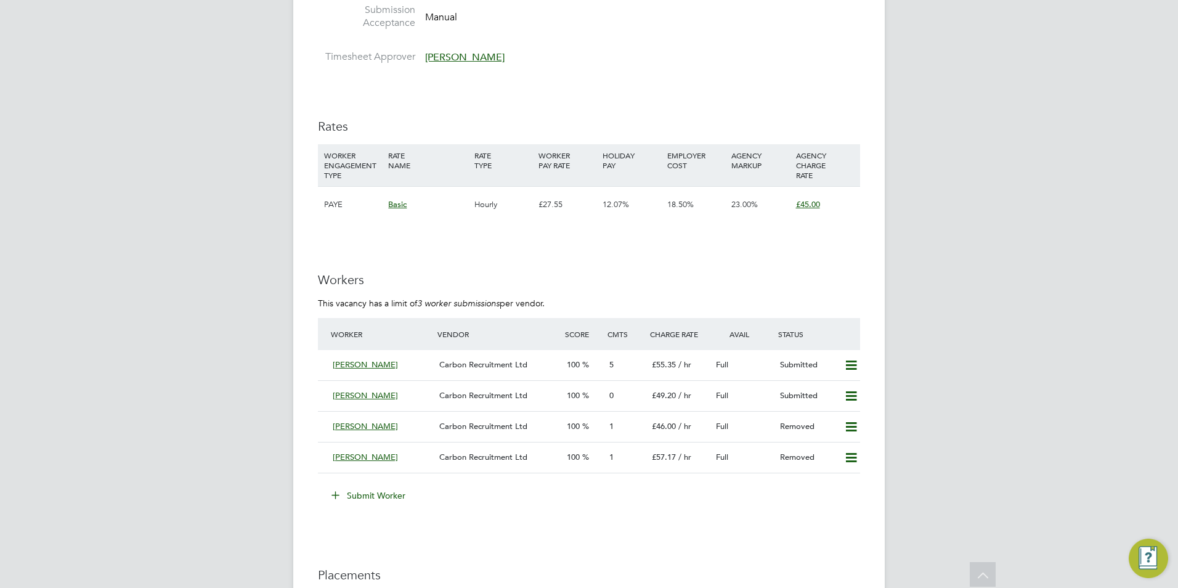
scroll to position [2095, 0]
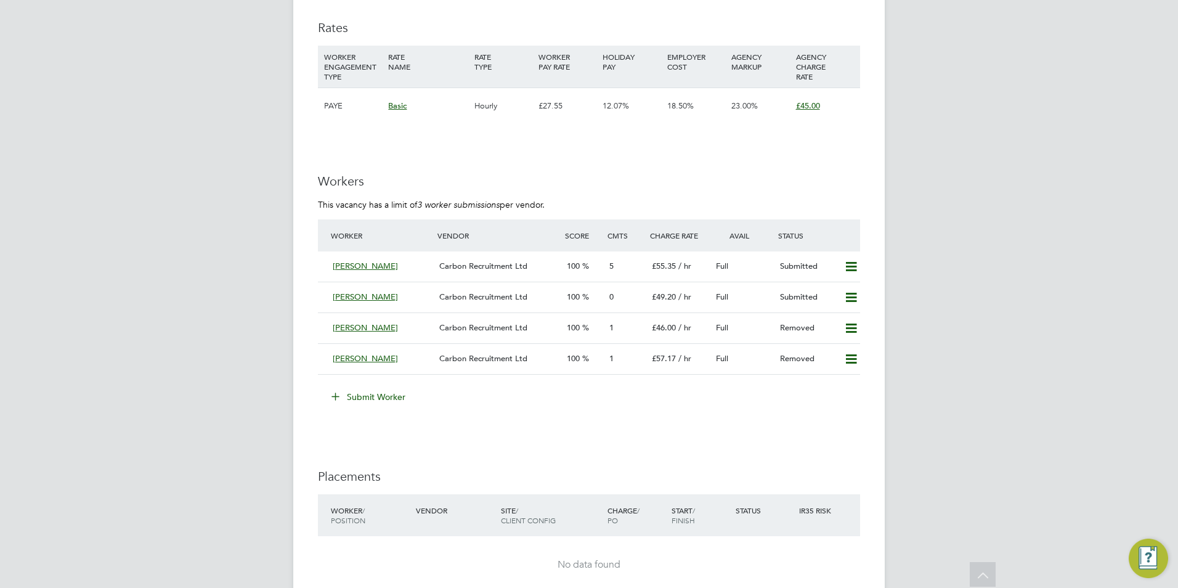
click at [372, 404] on button "Submit Worker" at bounding box center [369, 397] width 92 height 20
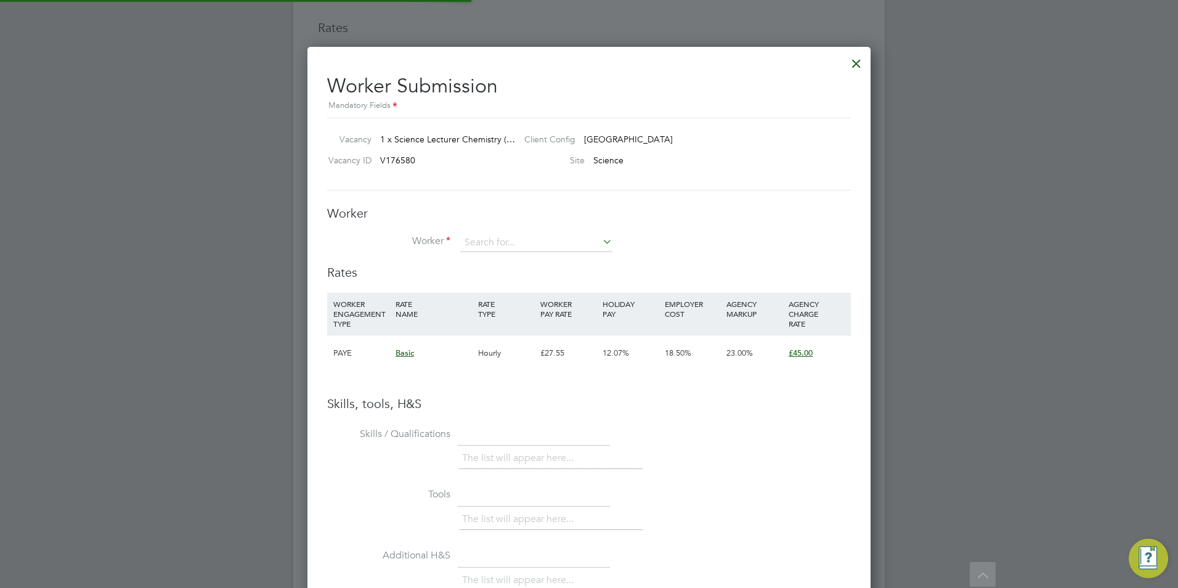
scroll to position [18, 320]
click at [482, 234] on input at bounding box center [536, 243] width 152 height 18
click at [584, 253] on li "Rushna Sulyman (HQ91514)" at bounding box center [536, 260] width 153 height 16
type input "Rushna Sulyman (HQ91514)"
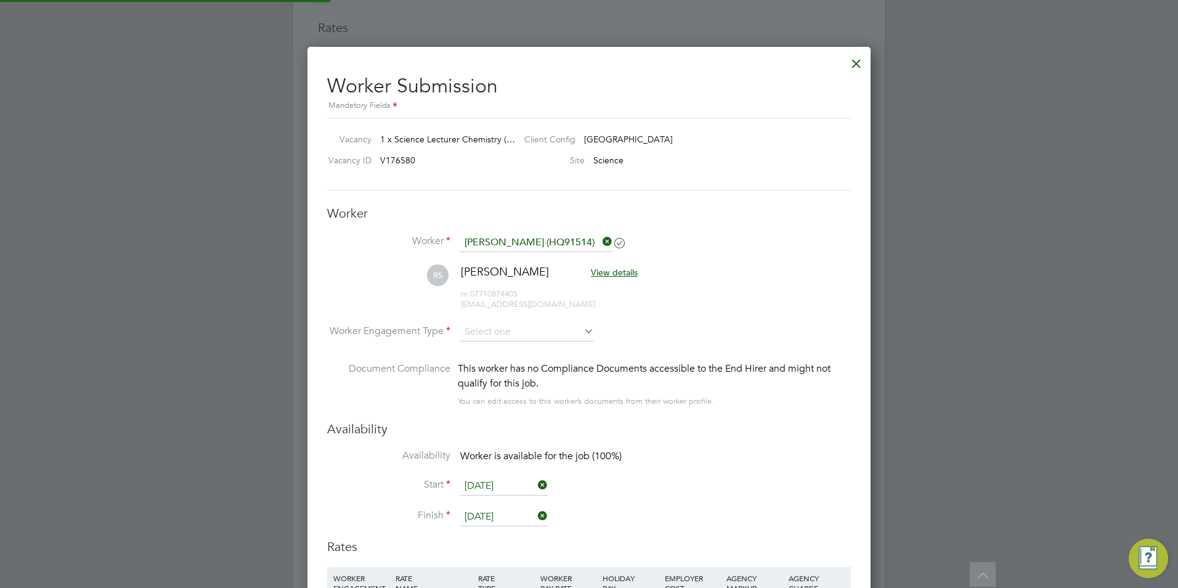
click at [504, 317] on li "RS Rushna Sulyman View details m: 07710874405 rushy1928@gmail.com" at bounding box center [589, 293] width 524 height 59
click at [504, 323] on input at bounding box center [527, 332] width 134 height 18
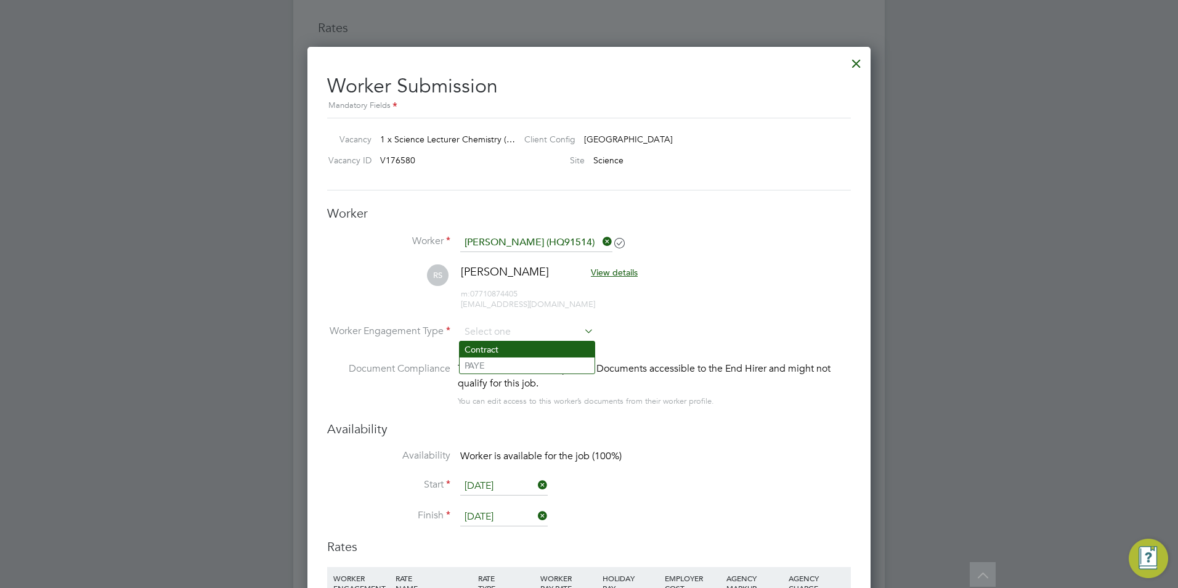
click at [501, 351] on li "Contract" at bounding box center [527, 349] width 135 height 16
type input "Contract"
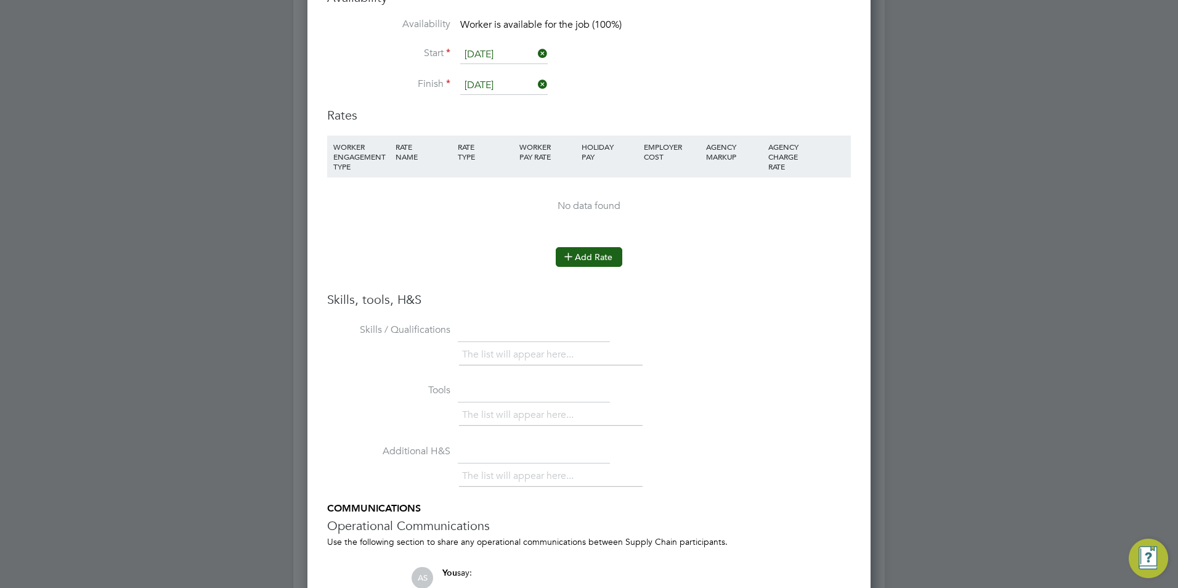
click at [607, 264] on button "Add Rate" at bounding box center [589, 257] width 67 height 20
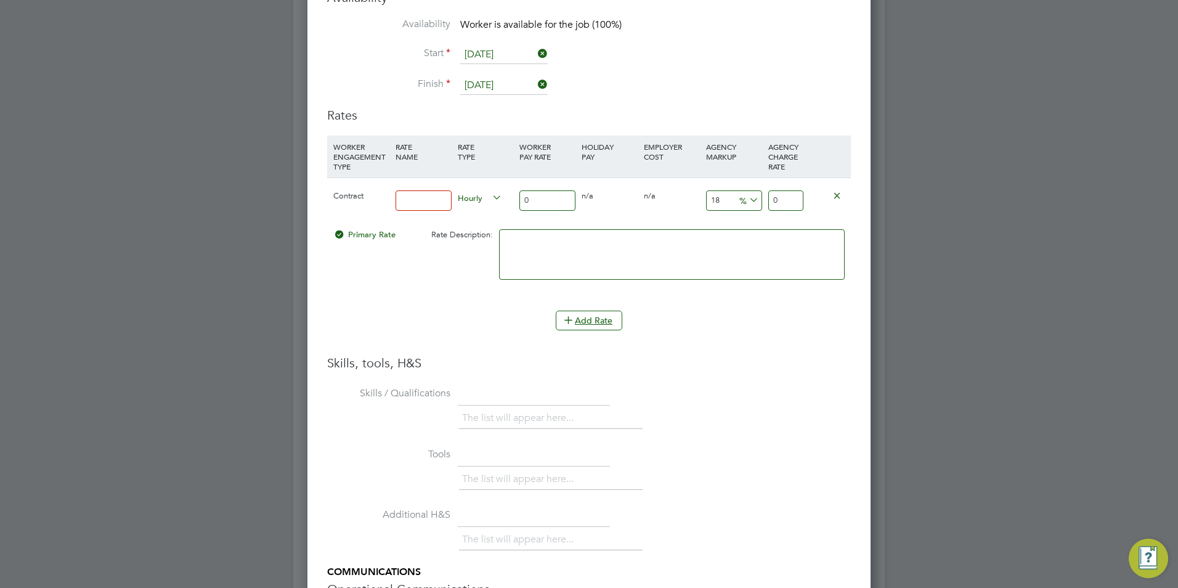
click at [407, 203] on input at bounding box center [424, 200] width 56 height 20
type input "BASIC"
click at [541, 194] on input "0" at bounding box center [548, 200] width 56 height 20
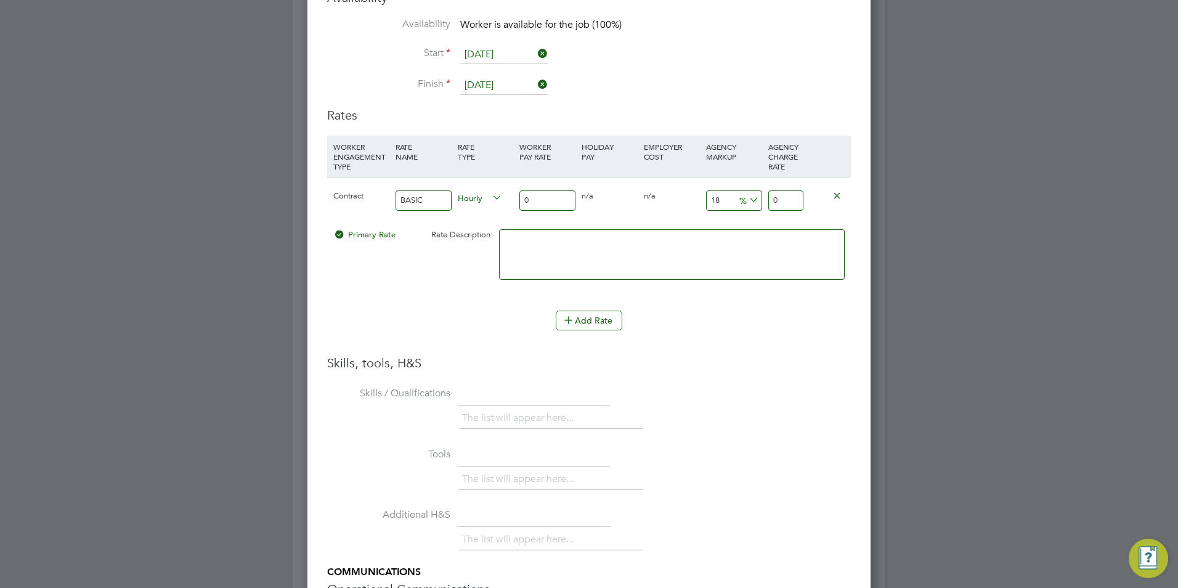
type input "4"
type input "4.72"
type input "40"
type input "47.2"
type input "40"
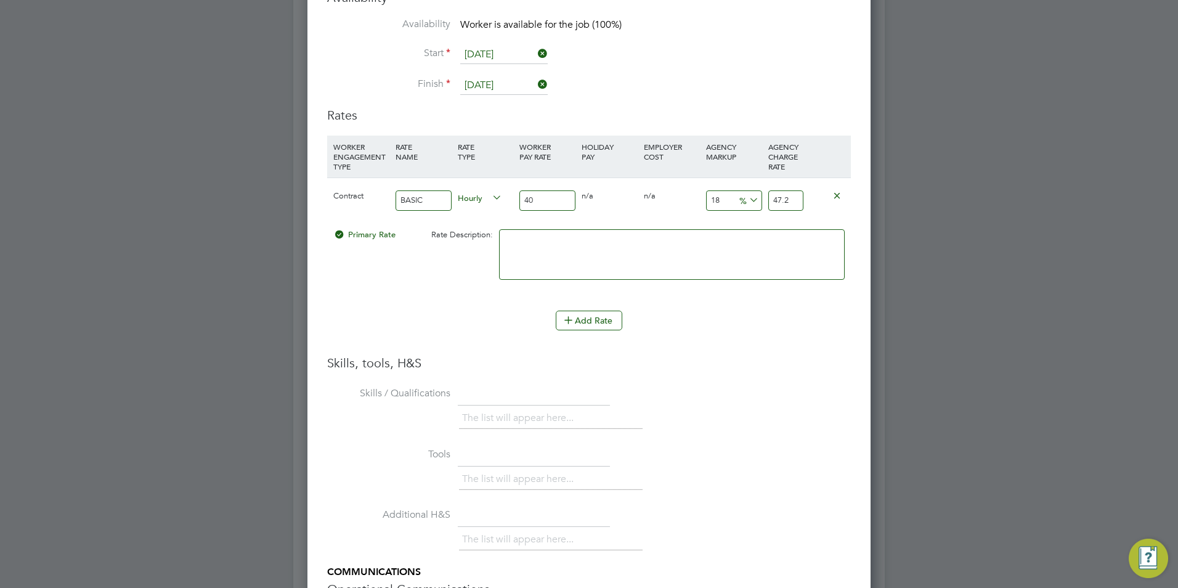
click at [716, 207] on input "18" at bounding box center [734, 200] width 56 height 20
type input "2"
type input "40.8"
type input "23"
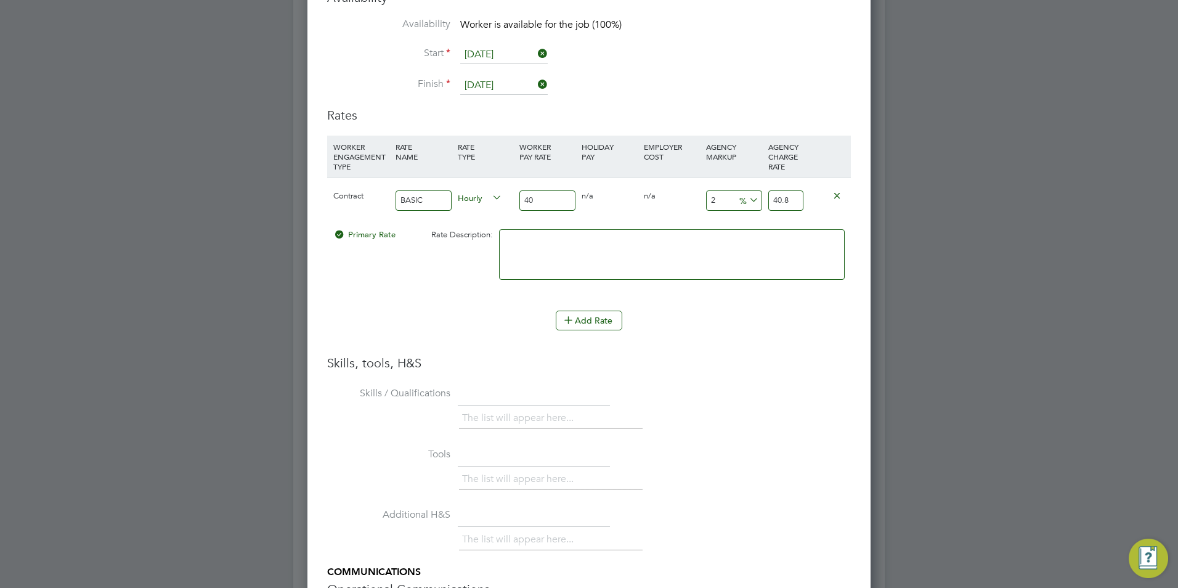
type input "49.2"
type input "23"
click at [626, 290] on li at bounding box center [672, 260] width 346 height 63
click at [632, 255] on textarea at bounding box center [672, 254] width 346 height 51
click at [544, 205] on input "40" at bounding box center [548, 200] width 56 height 20
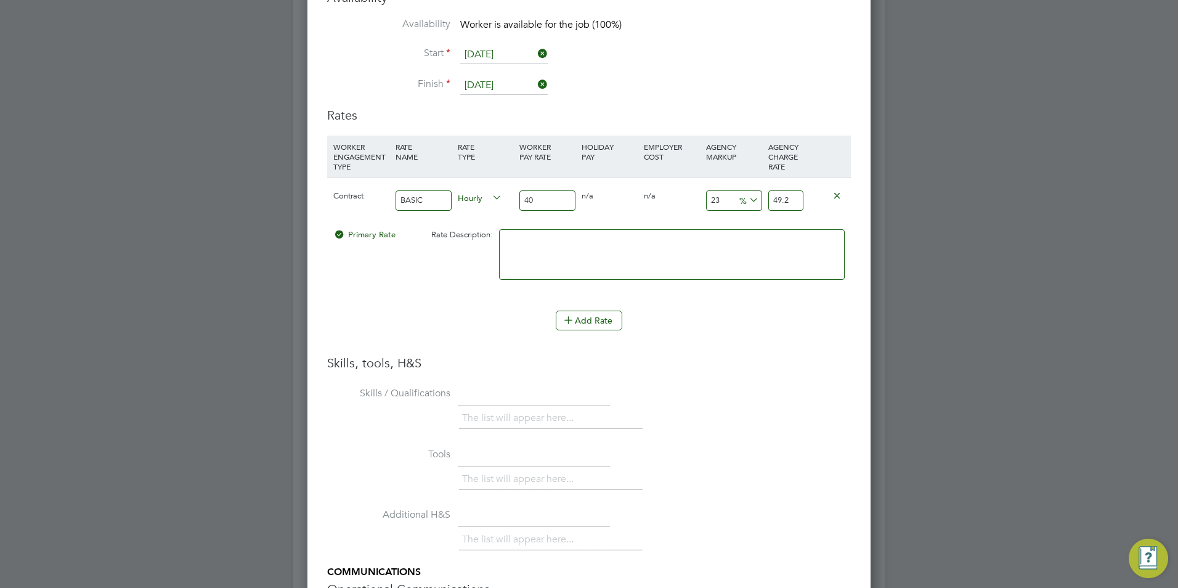
click at [544, 205] on input "40" at bounding box center [548, 200] width 56 height 20
type input "4"
type input "4.92"
type input "45"
type input "55.35"
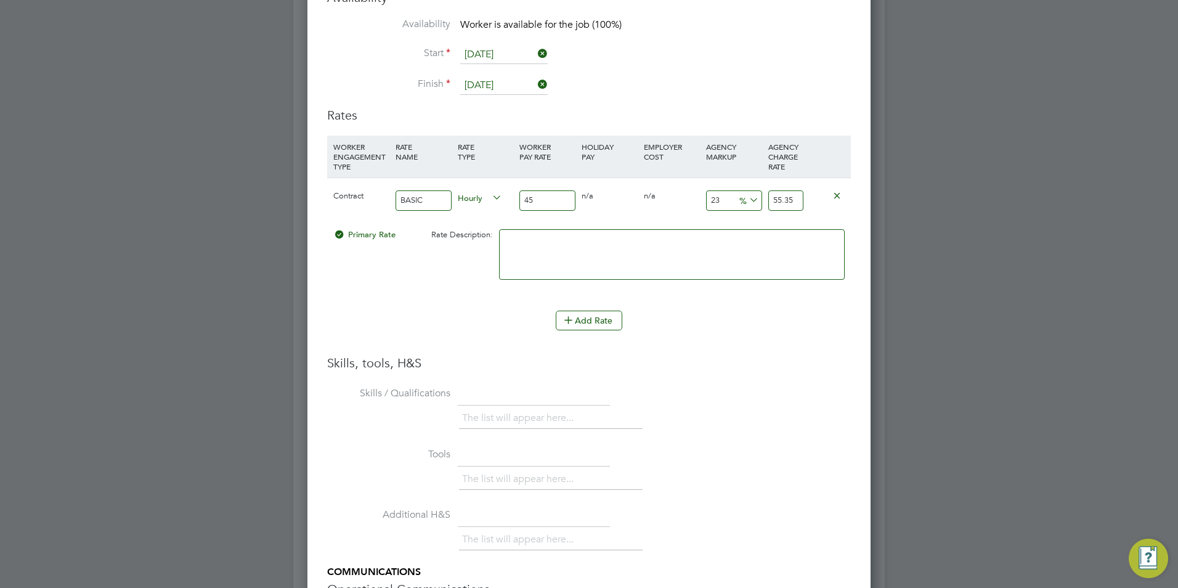
type input "45"
click at [550, 275] on textarea at bounding box center [672, 254] width 346 height 51
click at [609, 312] on button "Add Rate" at bounding box center [589, 321] width 67 height 20
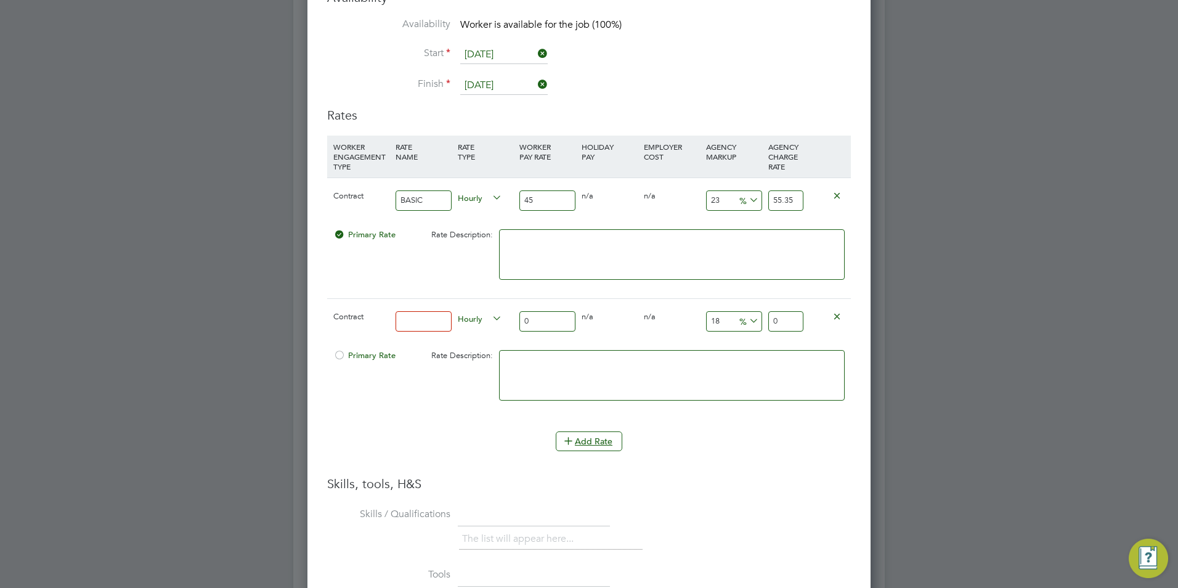
click at [841, 320] on icon at bounding box center [837, 315] width 9 height 9
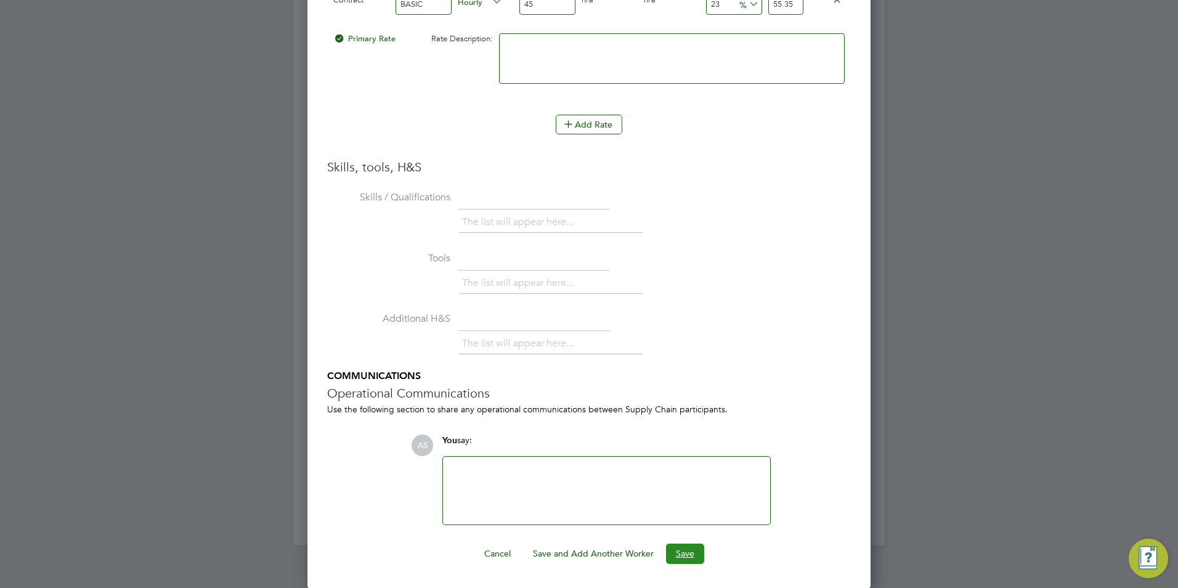
click at [690, 549] on button "Save" at bounding box center [685, 554] width 38 height 20
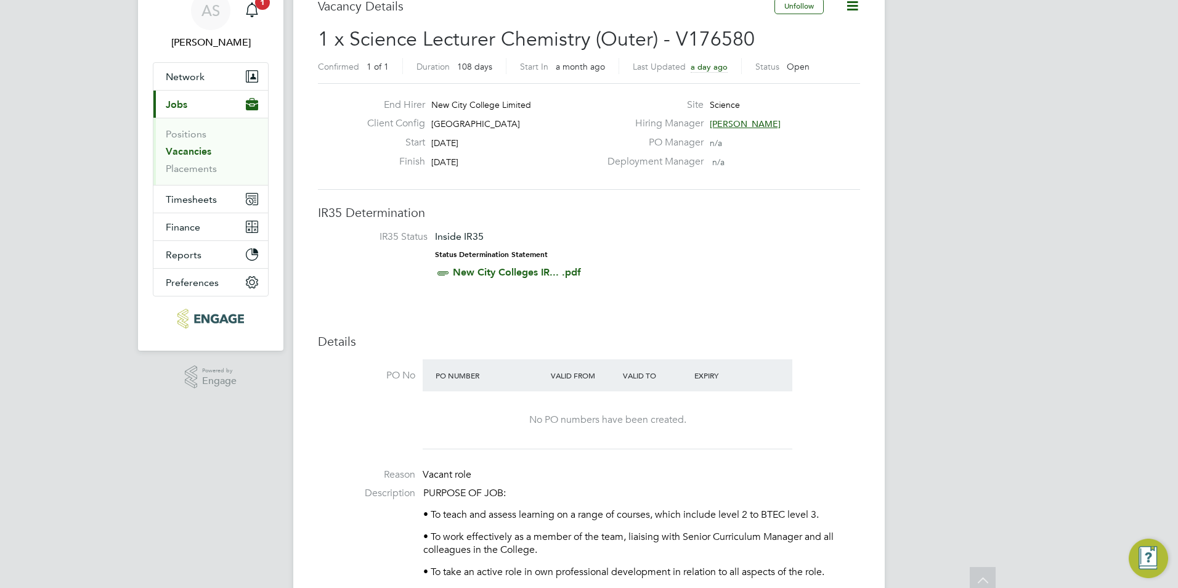
scroll to position [0, 0]
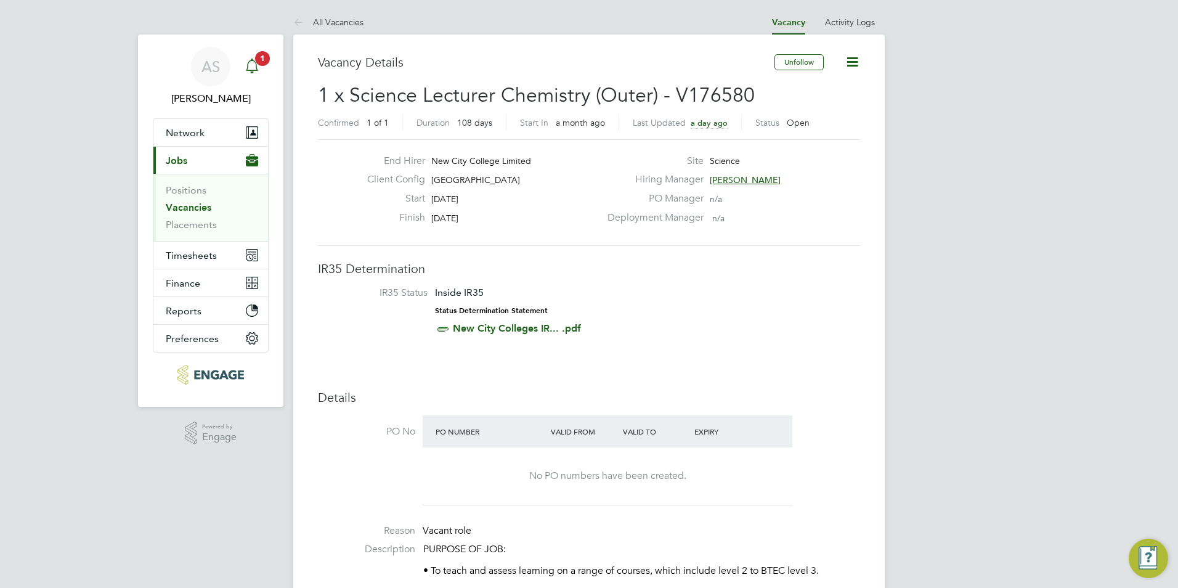
click at [255, 60] on app-alerts-badge "1" at bounding box center [263, 58] width 16 height 17
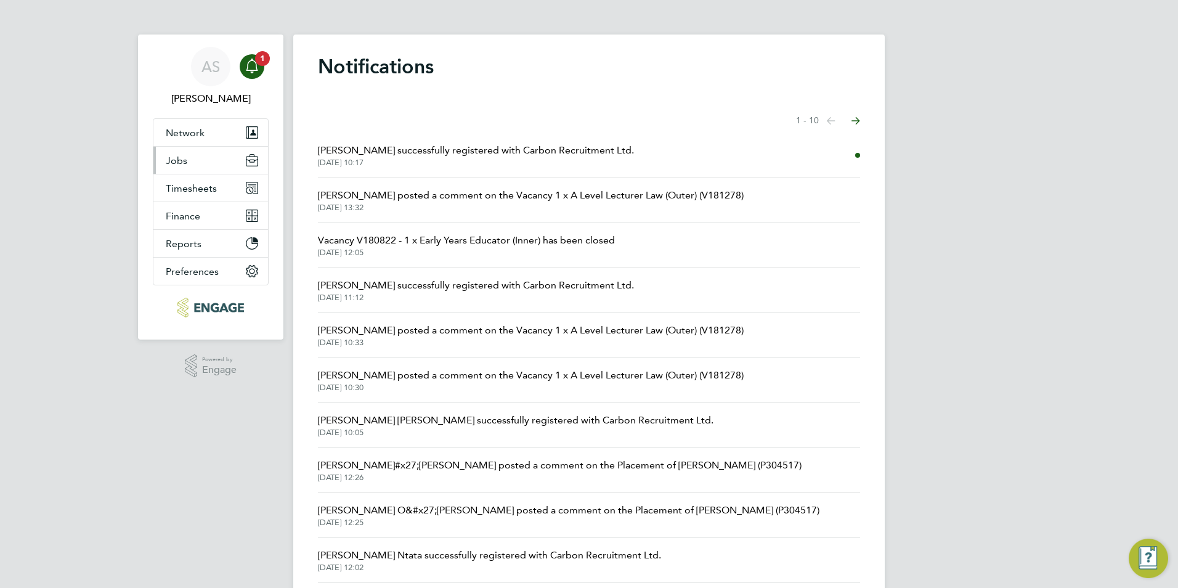
click at [206, 166] on button "Jobs" at bounding box center [210, 160] width 115 height 27
click at [197, 154] on button "Jobs" at bounding box center [210, 160] width 115 height 27
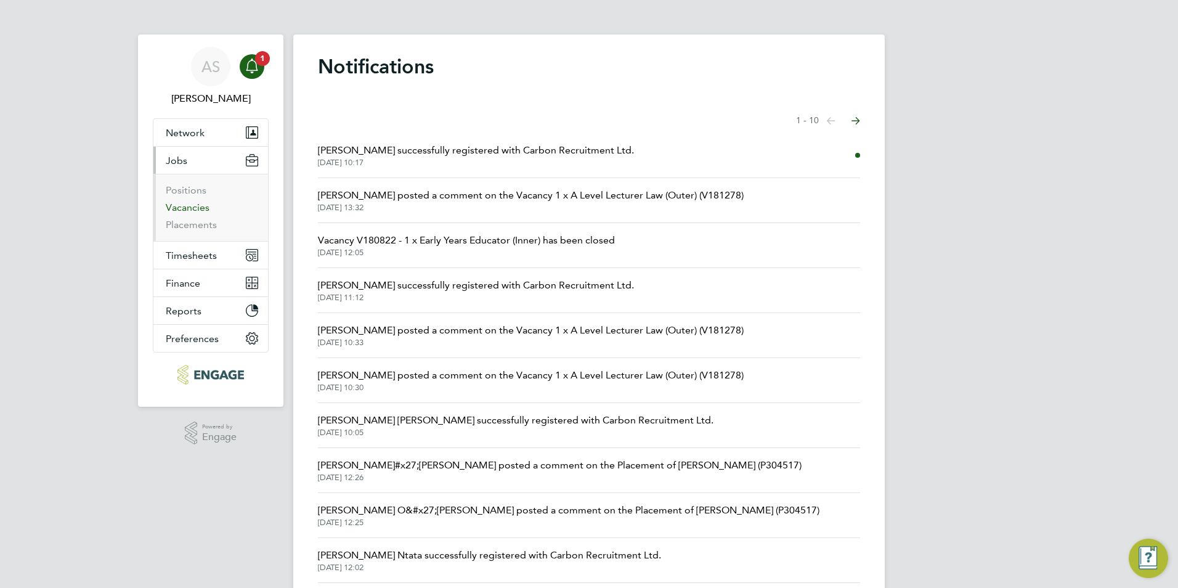
click at [187, 210] on link "Vacancies" at bounding box center [188, 208] width 44 height 12
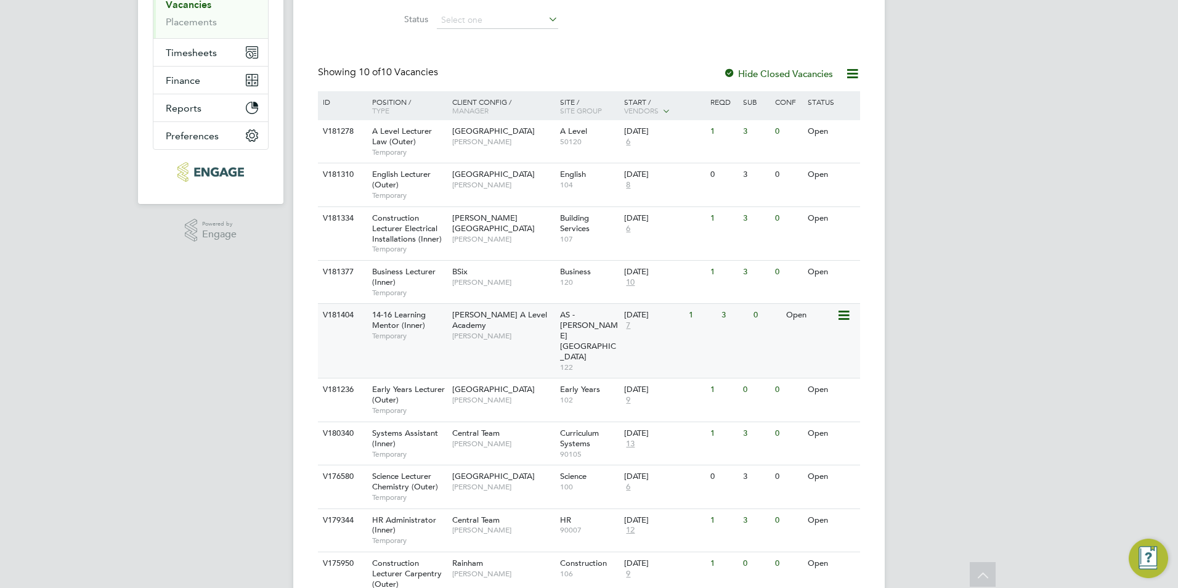
scroll to position [234, 0]
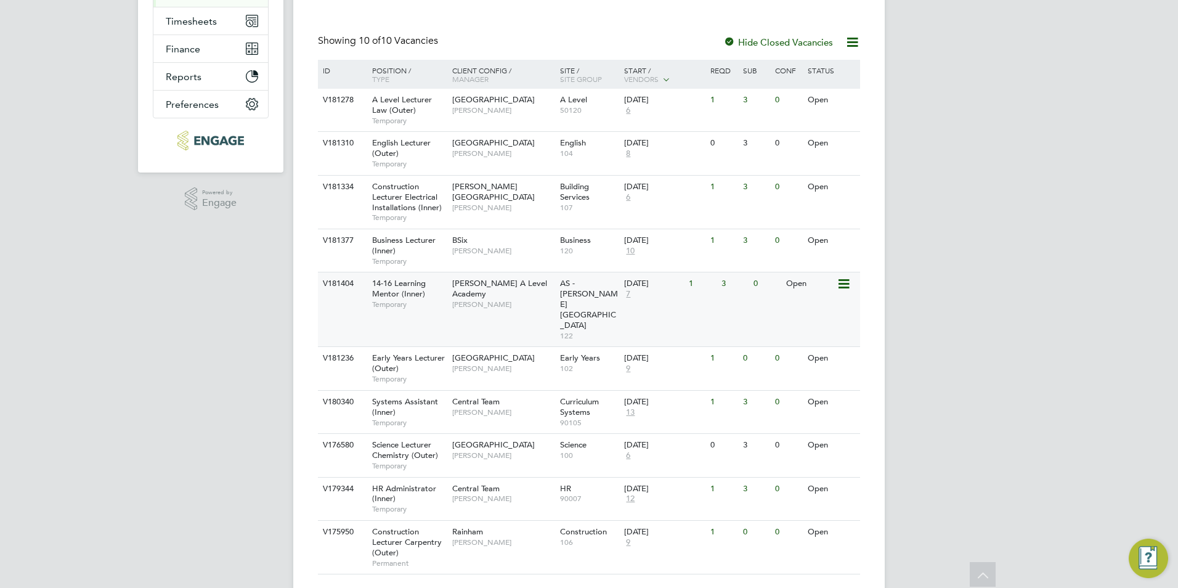
click at [436, 295] on div "14-16 Learning Mentor (Inner) Temporary" at bounding box center [406, 293] width 86 height 43
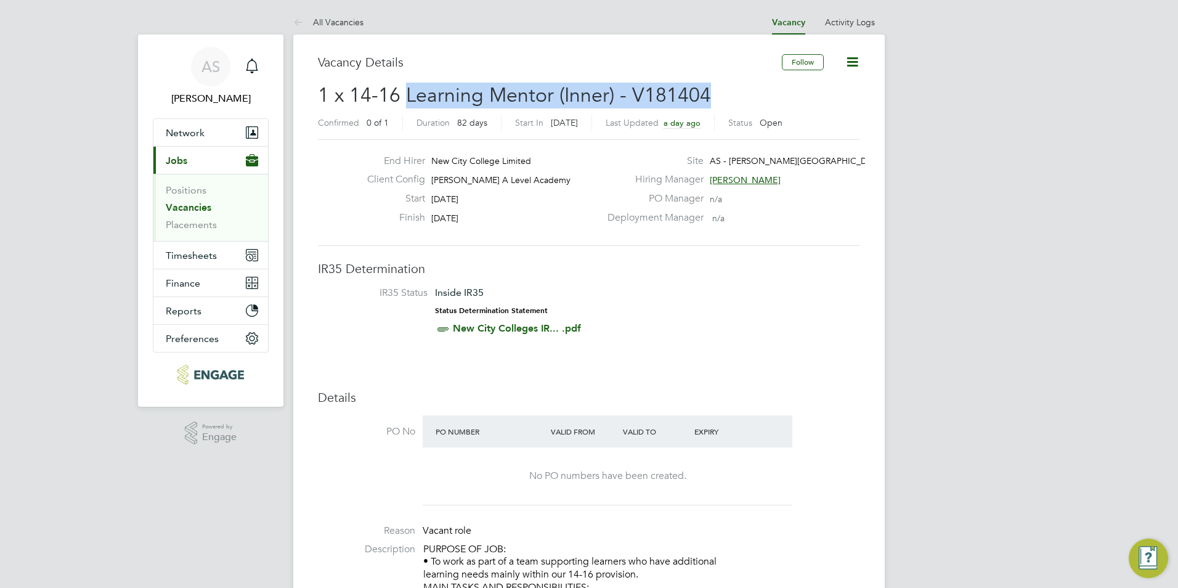
drag, startPoint x: 407, startPoint y: 93, endPoint x: 711, endPoint y: 84, distance: 304.0
click at [711, 84] on h2 "1 x 14-16 Learning Mentor (Inner) - V181404 Confirmed 0 of 1 Duration 82 days S…" at bounding box center [589, 109] width 542 height 52
click at [711, 88] on h2 "1 x 14-16 Learning Mentor (Inner) - V181404 Confirmed 0 of 1 Duration 82 days S…" at bounding box center [589, 109] width 542 height 52
click at [675, 92] on span "1 x 14-16 Learning Mentor (Inner) - V181404" at bounding box center [514, 95] width 393 height 24
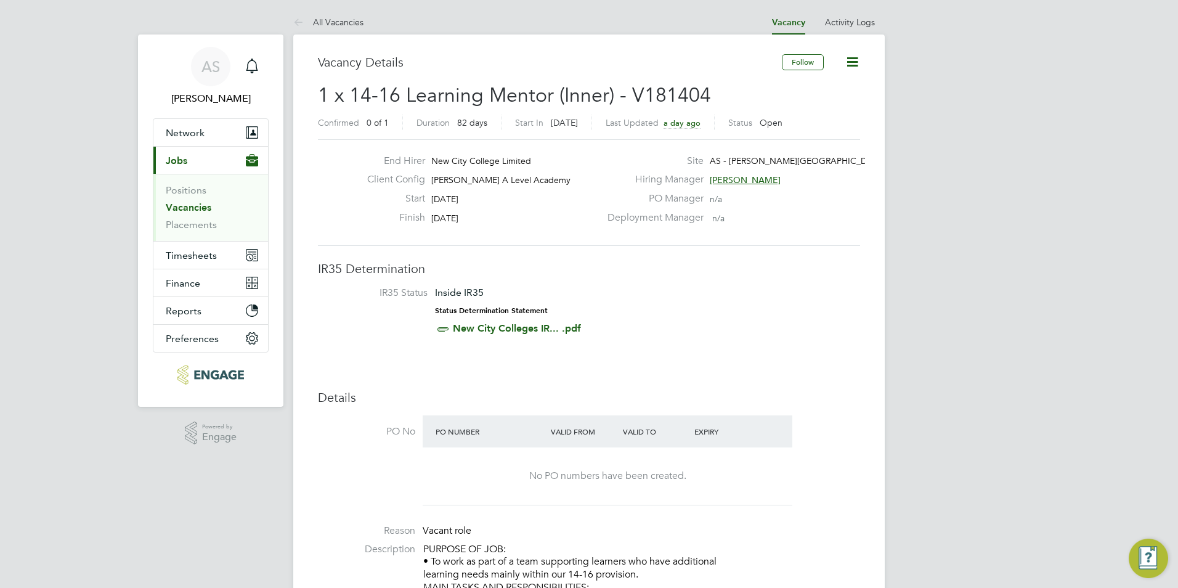
drag, startPoint x: 675, startPoint y: 92, endPoint x: 615, endPoint y: 92, distance: 59.8
click at [615, 92] on span "1 x 14-16 Learning Mentor (Inner) - V181404" at bounding box center [514, 95] width 393 height 24
drag, startPoint x: 628, startPoint y: 95, endPoint x: 725, endPoint y: 99, distance: 96.9
click at [725, 99] on h2 "1 x 14-16 Learning Mentor (Inner) - V181404 Confirmed 0 of 1 Duration 82 days S…" at bounding box center [589, 109] width 542 height 52
drag, startPoint x: 725, startPoint y: 99, endPoint x: 552, endPoint y: 289, distance: 256.9
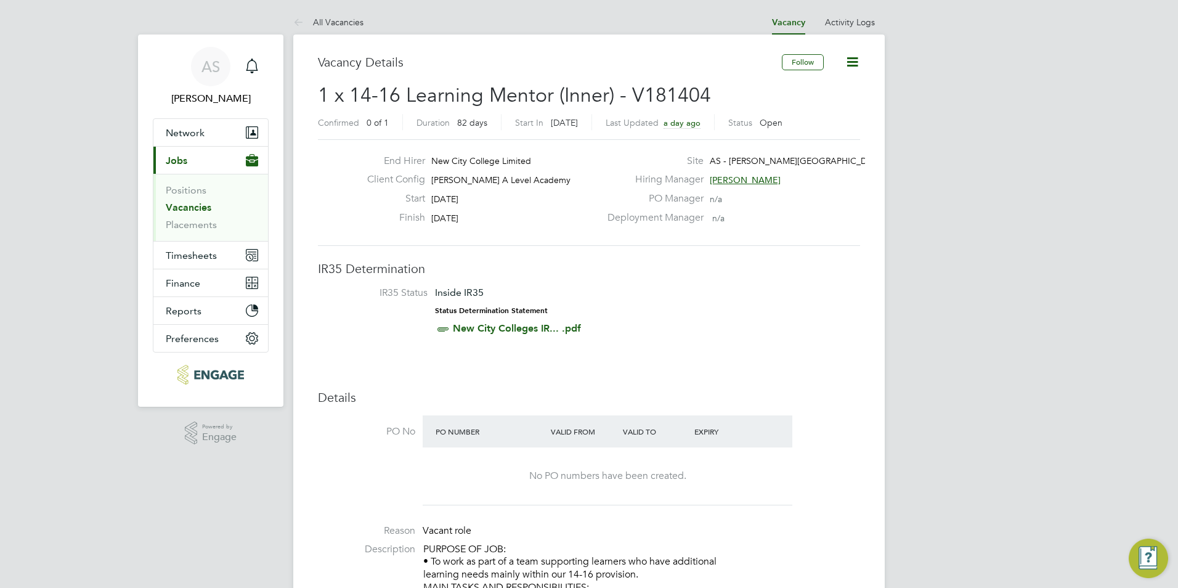
click at [552, 289] on div "Inside IR35 Status Determination Statement New City Colleges IR... .pdf" at bounding box center [508, 312] width 146 height 51
click at [724, 177] on span "[PERSON_NAME]" at bounding box center [745, 179] width 71 height 11
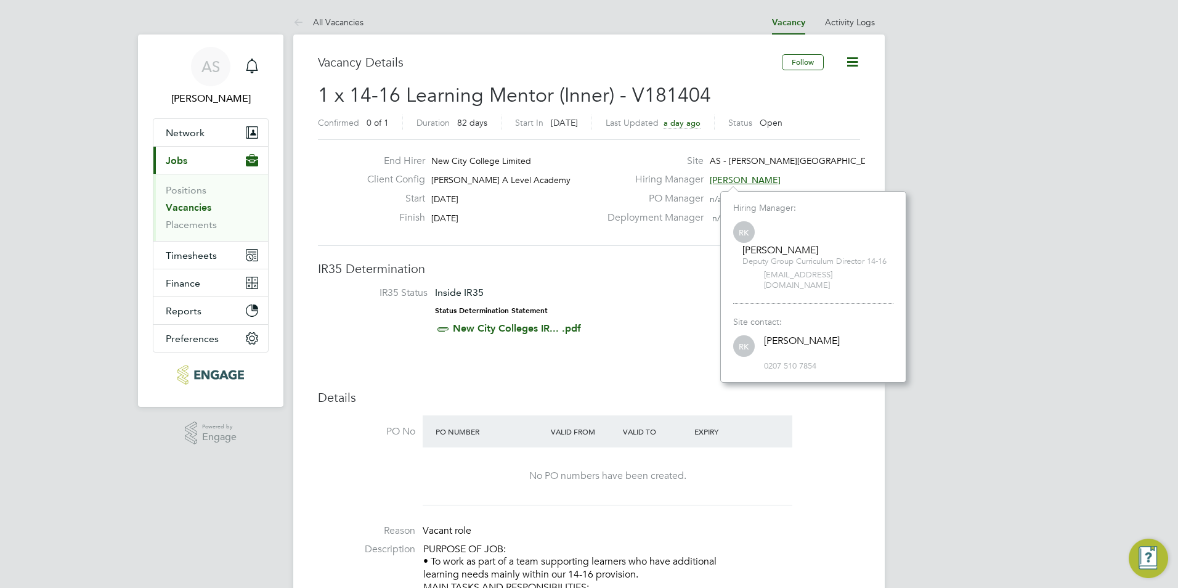
scroll to position [12, 57]
click at [577, 208] on div "Start [DATE]" at bounding box center [478, 201] width 243 height 19
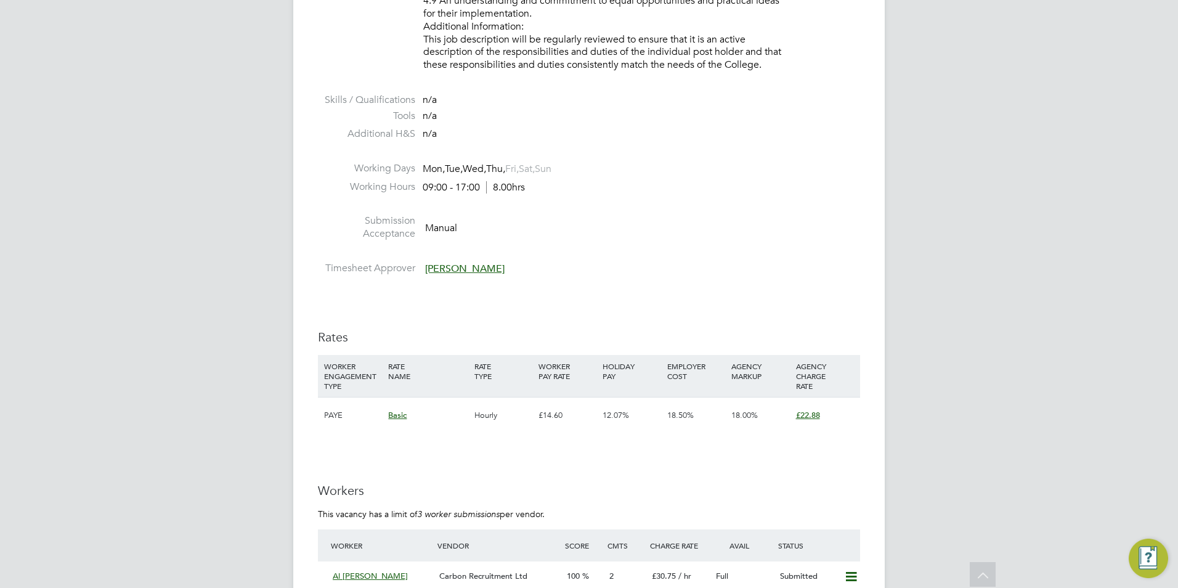
drag, startPoint x: 416, startPoint y: 168, endPoint x: 516, endPoint y: 169, distance: 100.5
click at [516, 169] on li "Working Days Mon, Tue, Wed, Thu, Fri, Sat, Sun" at bounding box center [589, 171] width 542 height 18
drag, startPoint x: 516, startPoint y: 169, endPoint x: 484, endPoint y: 240, distance: 77.5
click at [484, 240] on li "Submission Acceptance Manual" at bounding box center [589, 229] width 542 height 31
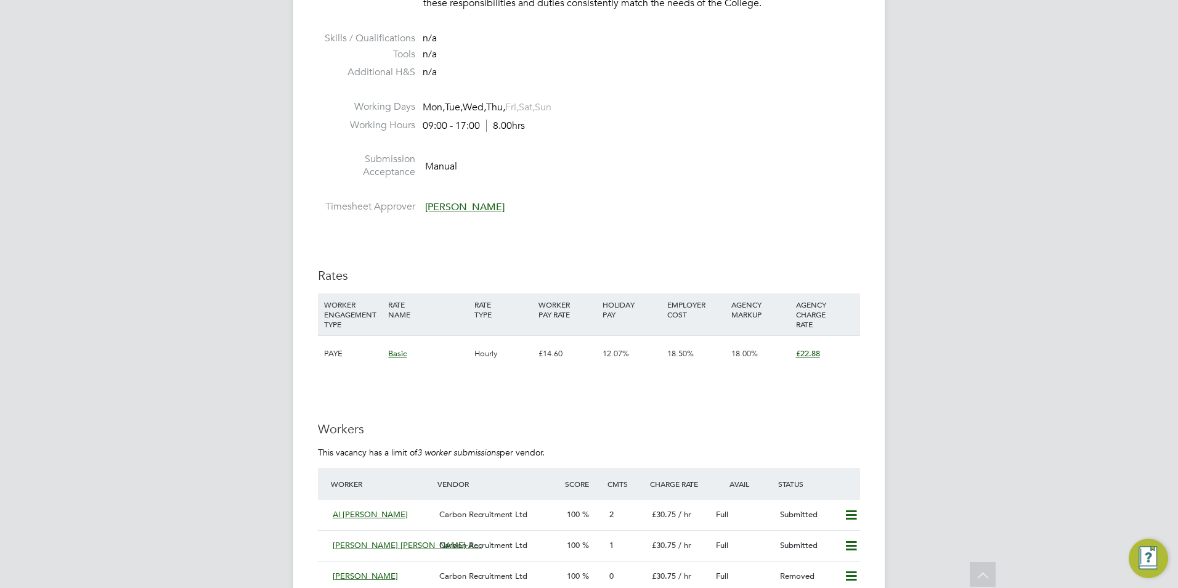
click at [462, 212] on span "[PERSON_NAME]" at bounding box center [465, 207] width 80 height 12
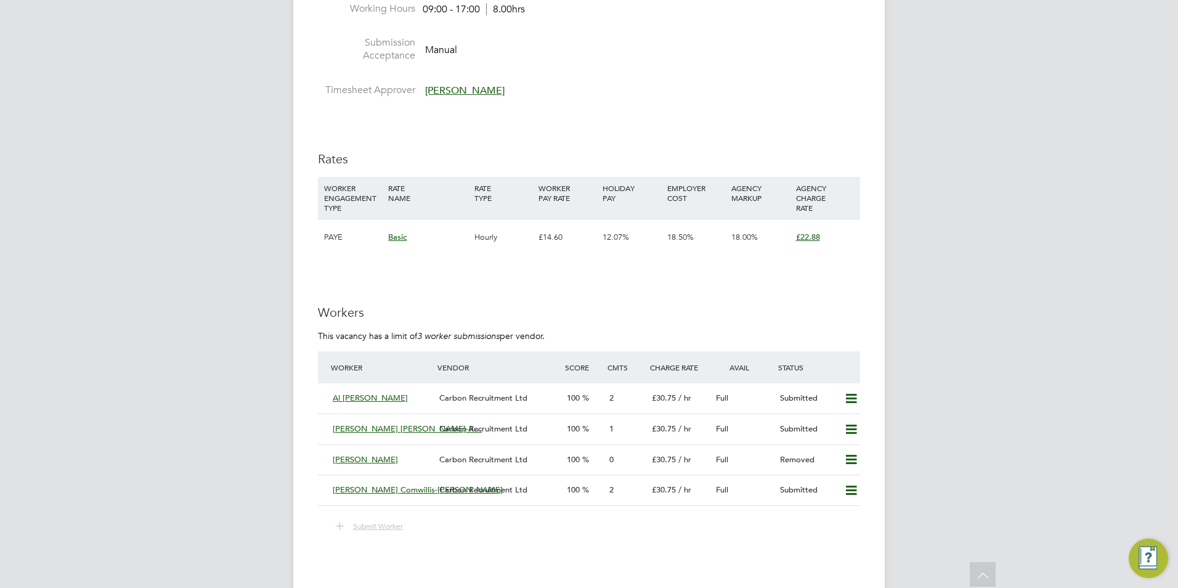
scroll to position [1849, 0]
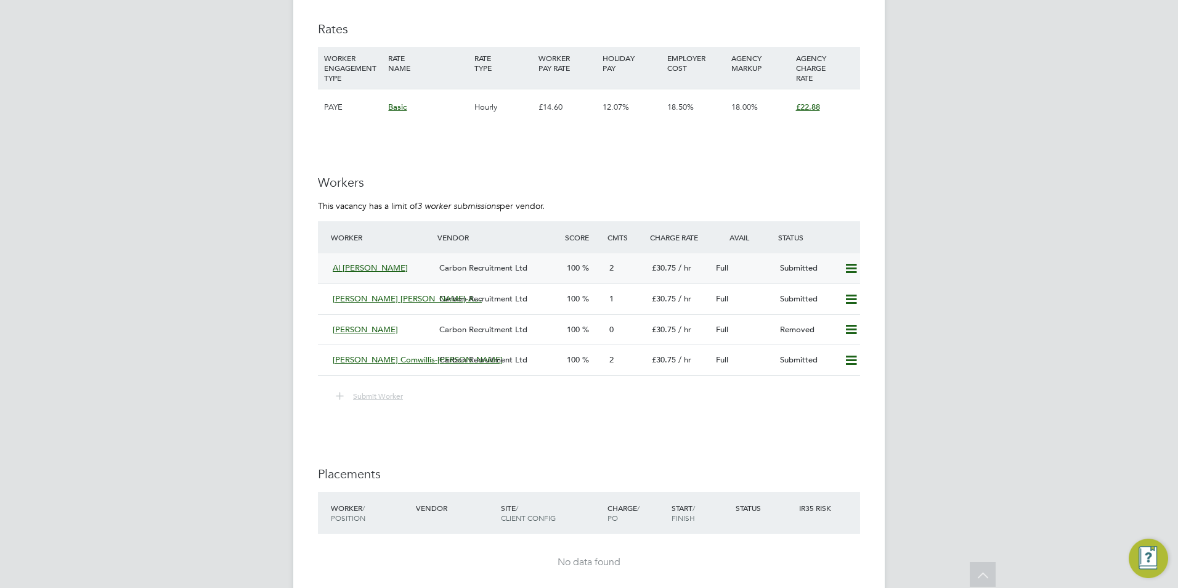
click at [671, 264] on span "£30.75" at bounding box center [664, 268] width 24 height 10
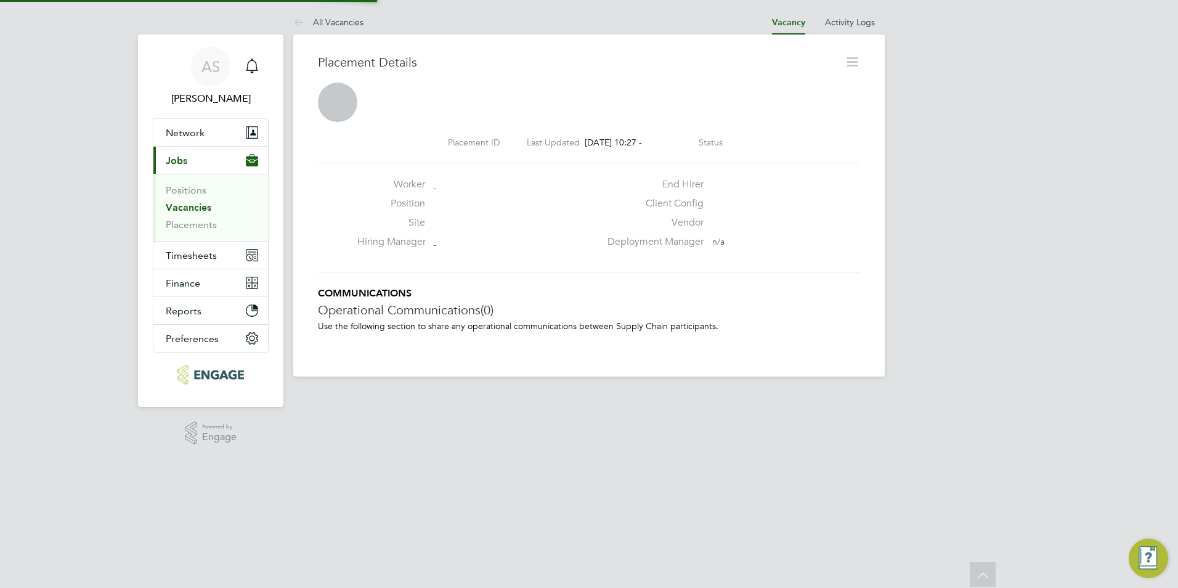
scroll to position [6, 6]
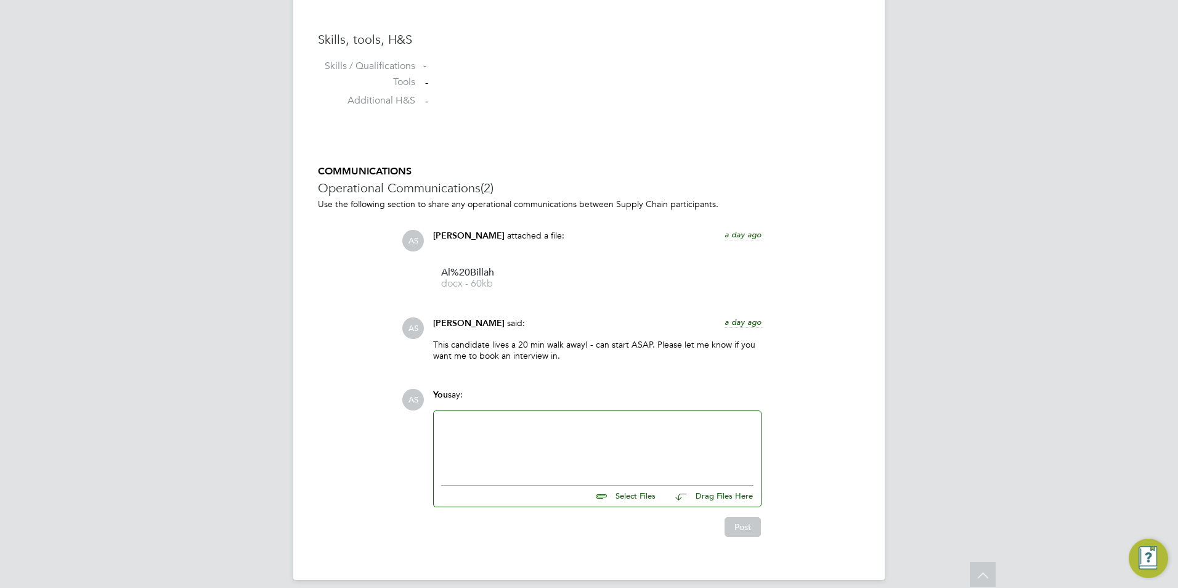
click at [521, 438] on div at bounding box center [597, 444] width 312 height 53
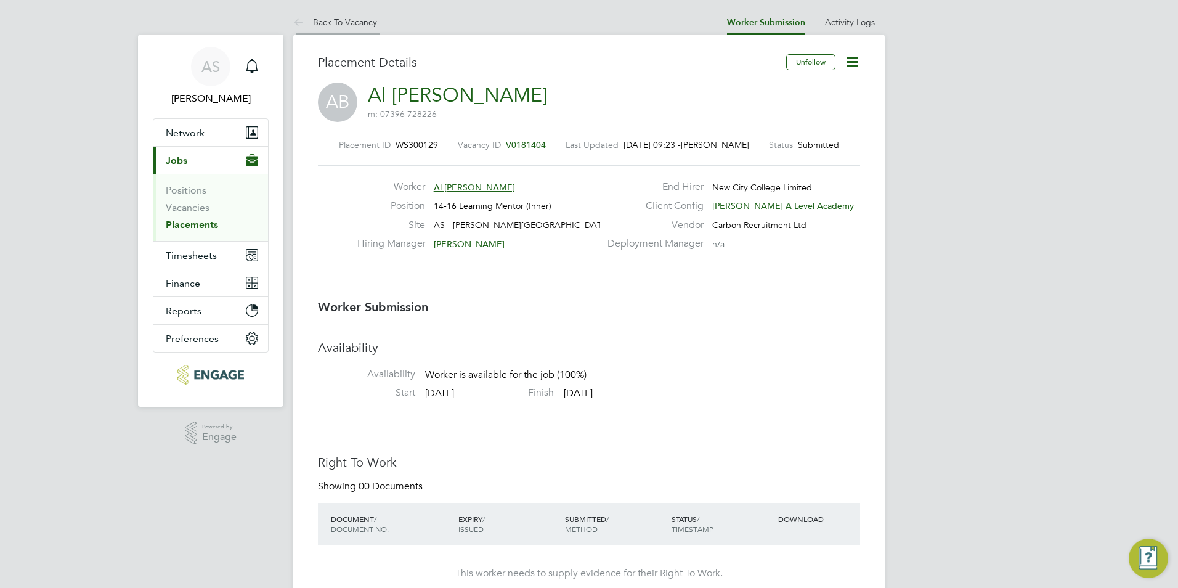
click at [338, 23] on link "Back To Vacancy" at bounding box center [335, 22] width 84 height 11
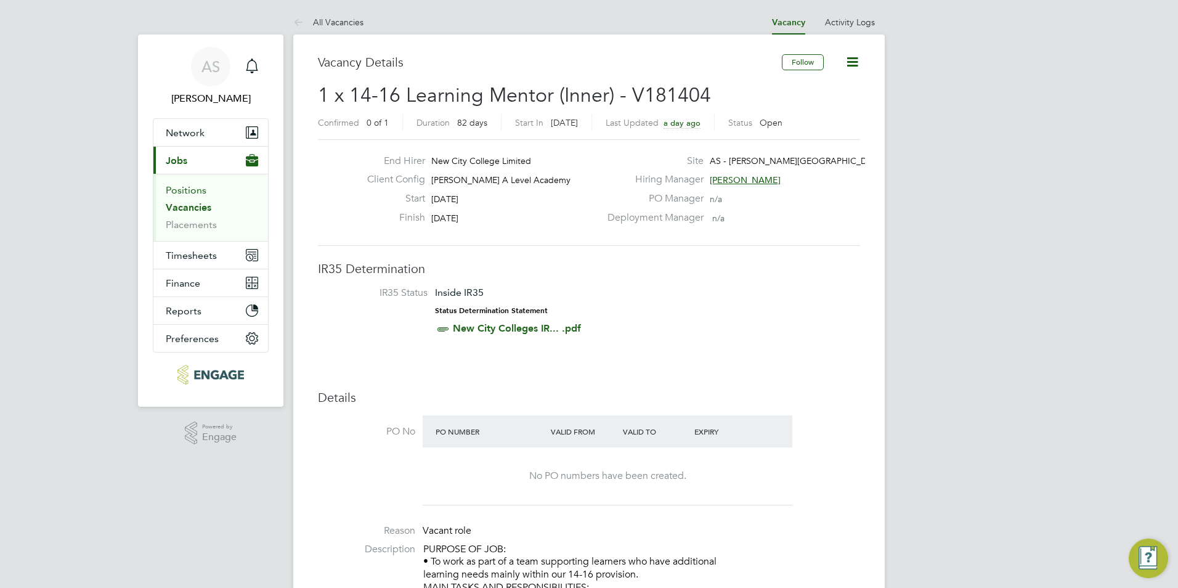
click at [195, 186] on link "Positions" at bounding box center [186, 190] width 41 height 12
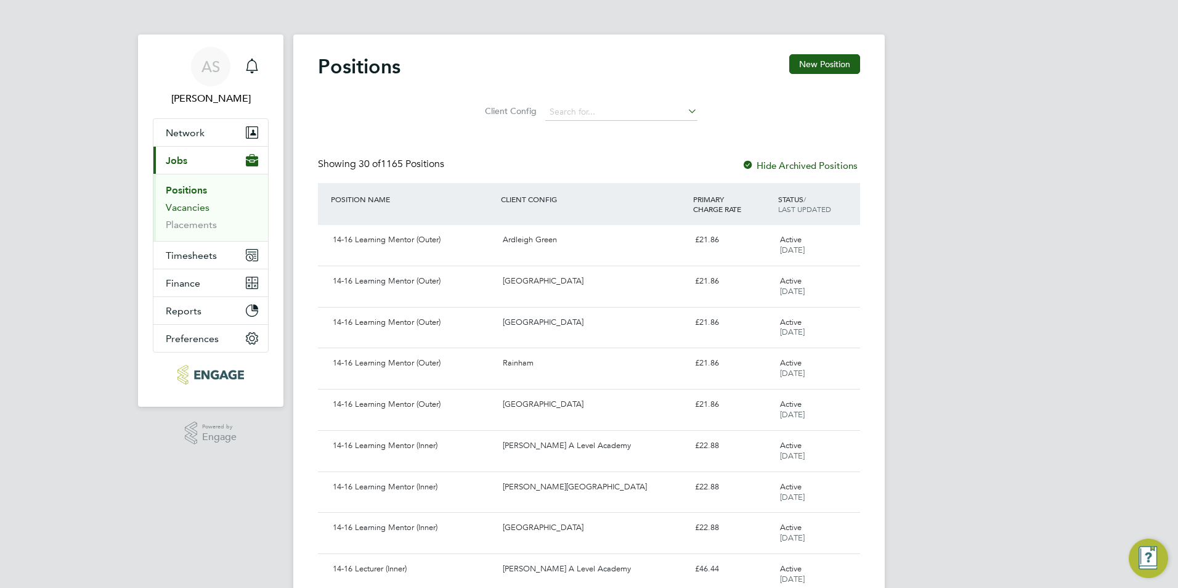
click at [189, 212] on link "Vacancies" at bounding box center [188, 208] width 44 height 12
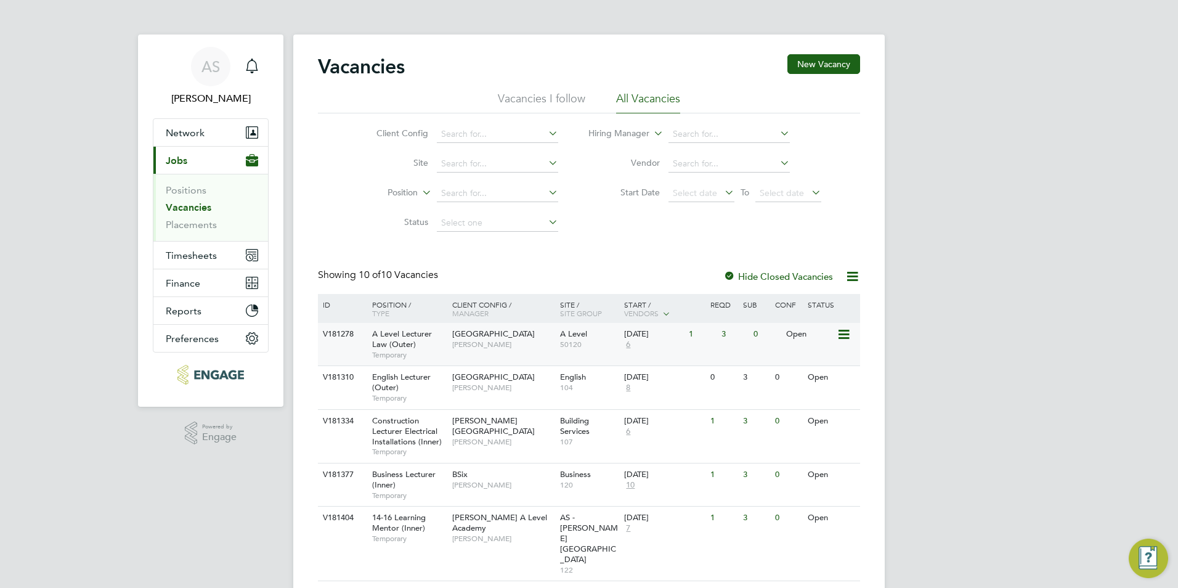
click at [489, 342] on div "Havering Sixth Form Campus [PERSON_NAME]" at bounding box center [503, 339] width 108 height 32
click at [182, 144] on button "Network" at bounding box center [210, 132] width 115 height 27
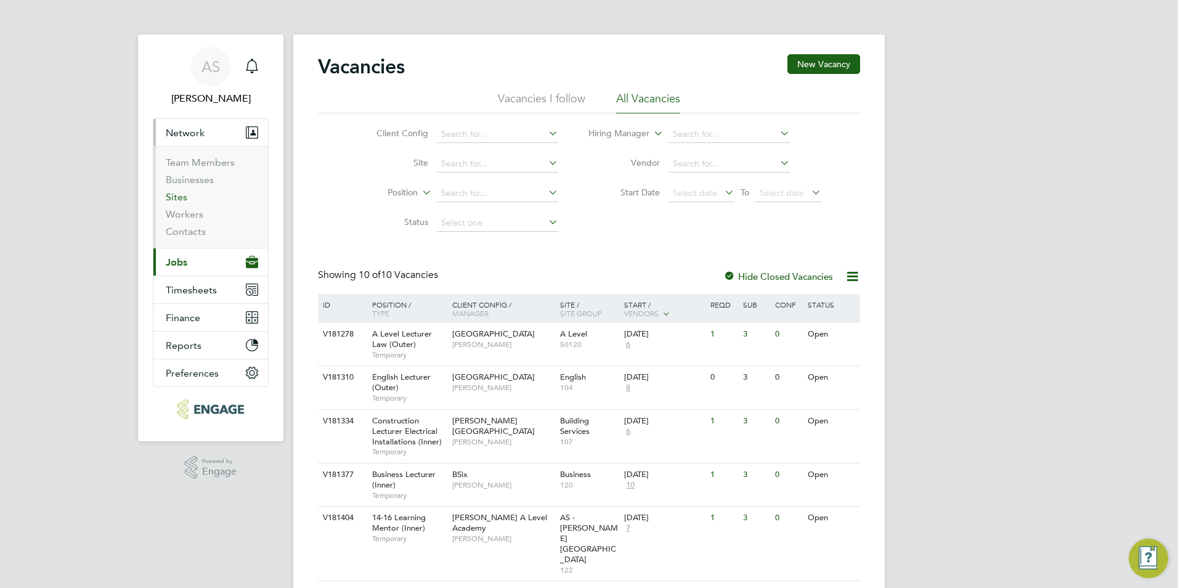
click at [173, 197] on link "Sites" at bounding box center [177, 197] width 22 height 12
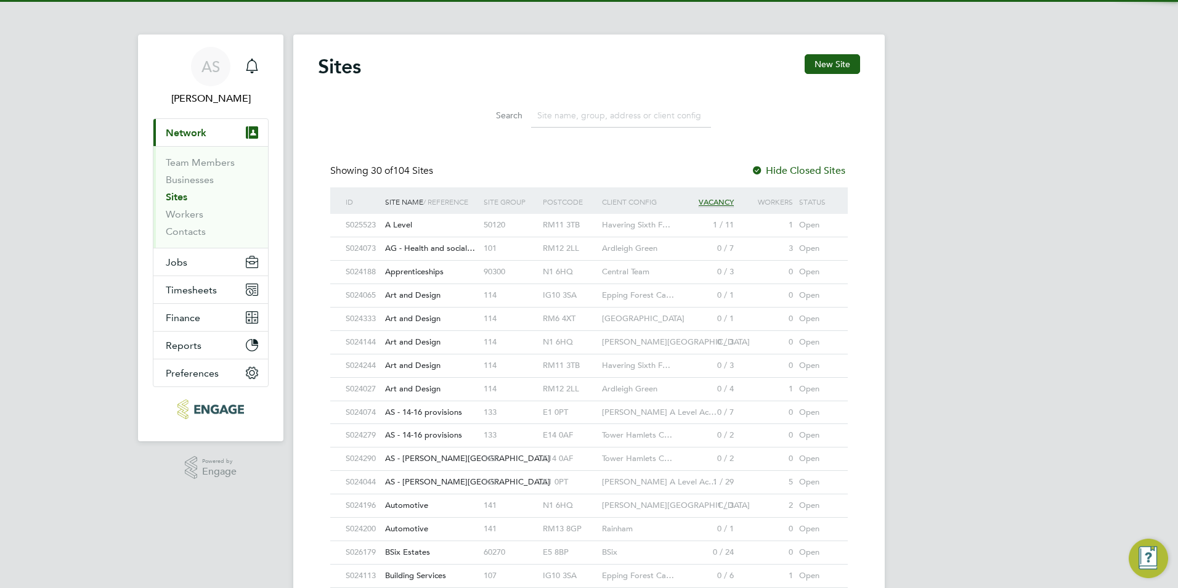
scroll to position [23, 60]
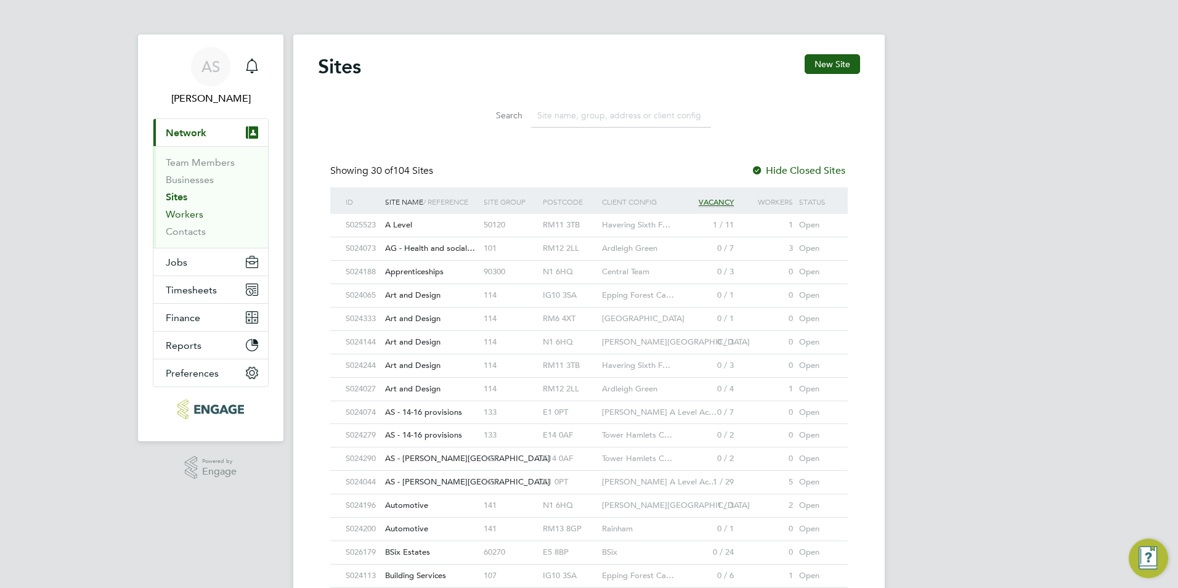
click at [177, 215] on link "Workers" at bounding box center [185, 214] width 38 height 12
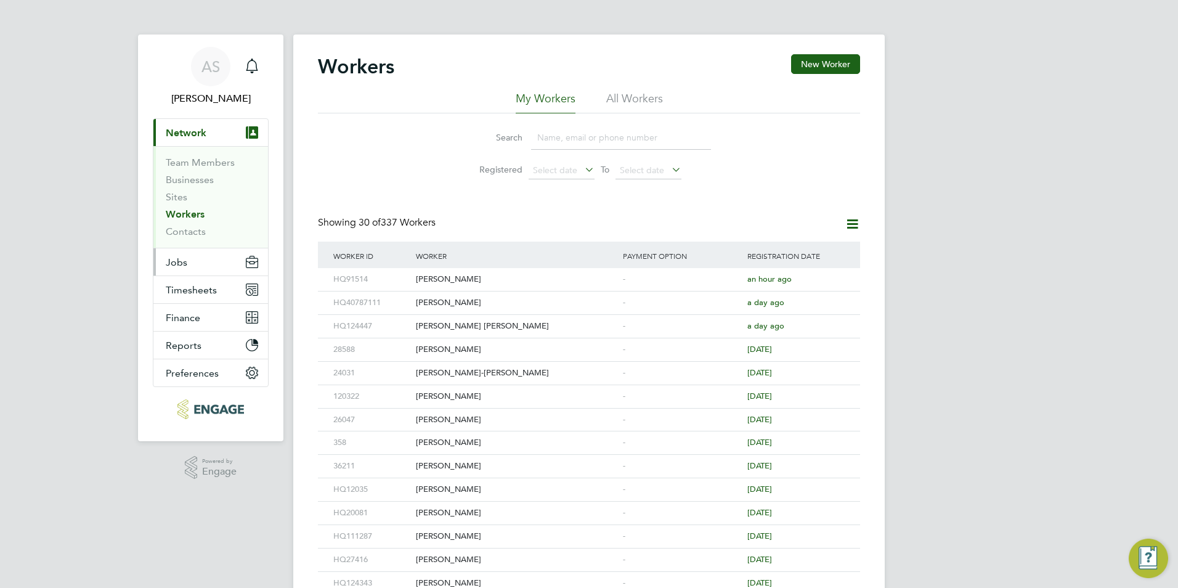
click at [189, 261] on button "Jobs" at bounding box center [210, 261] width 115 height 27
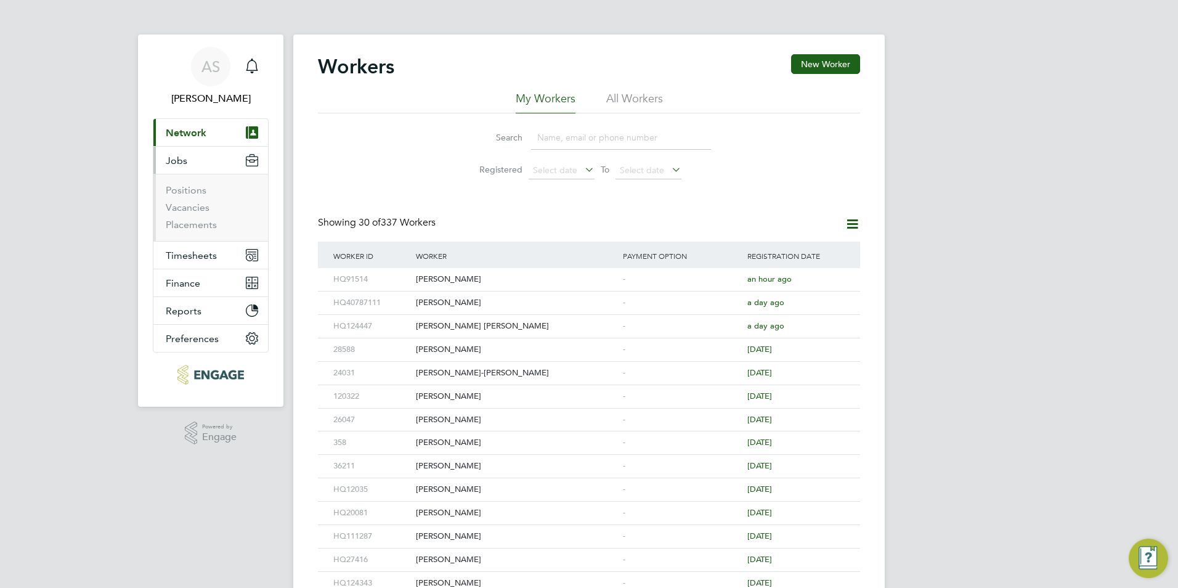
click at [194, 197] on li "Positions" at bounding box center [212, 192] width 92 height 17
click at [194, 211] on link "Vacancies" at bounding box center [188, 208] width 44 height 12
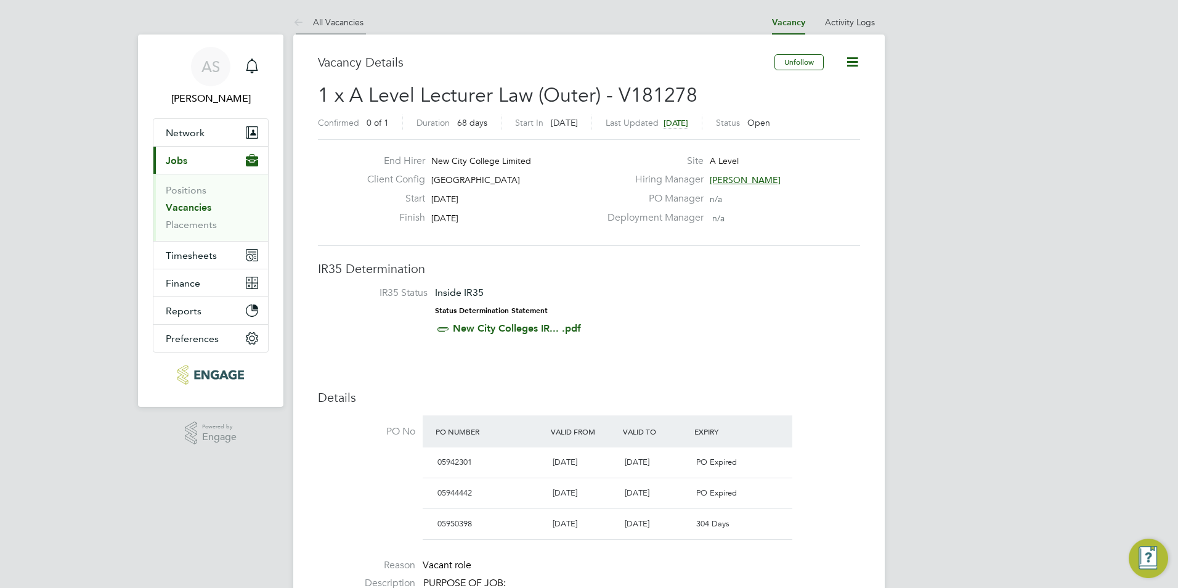
click at [345, 30] on li "All Vacancies" at bounding box center [328, 22] width 70 height 25
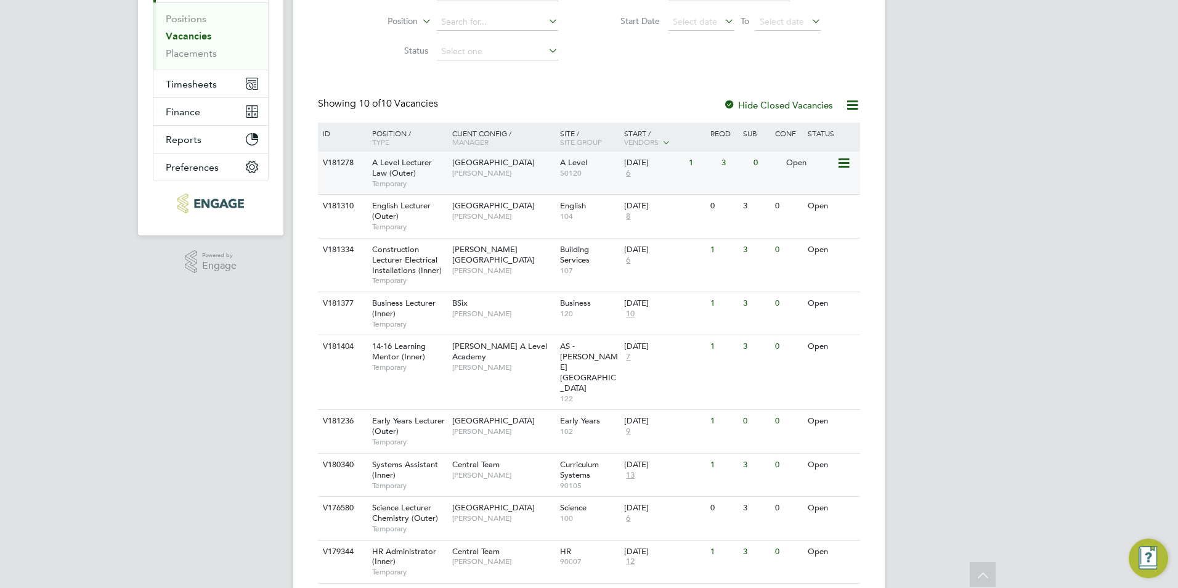
scroll to position [234, 0]
